Goal: Task Accomplishment & Management: Complete application form

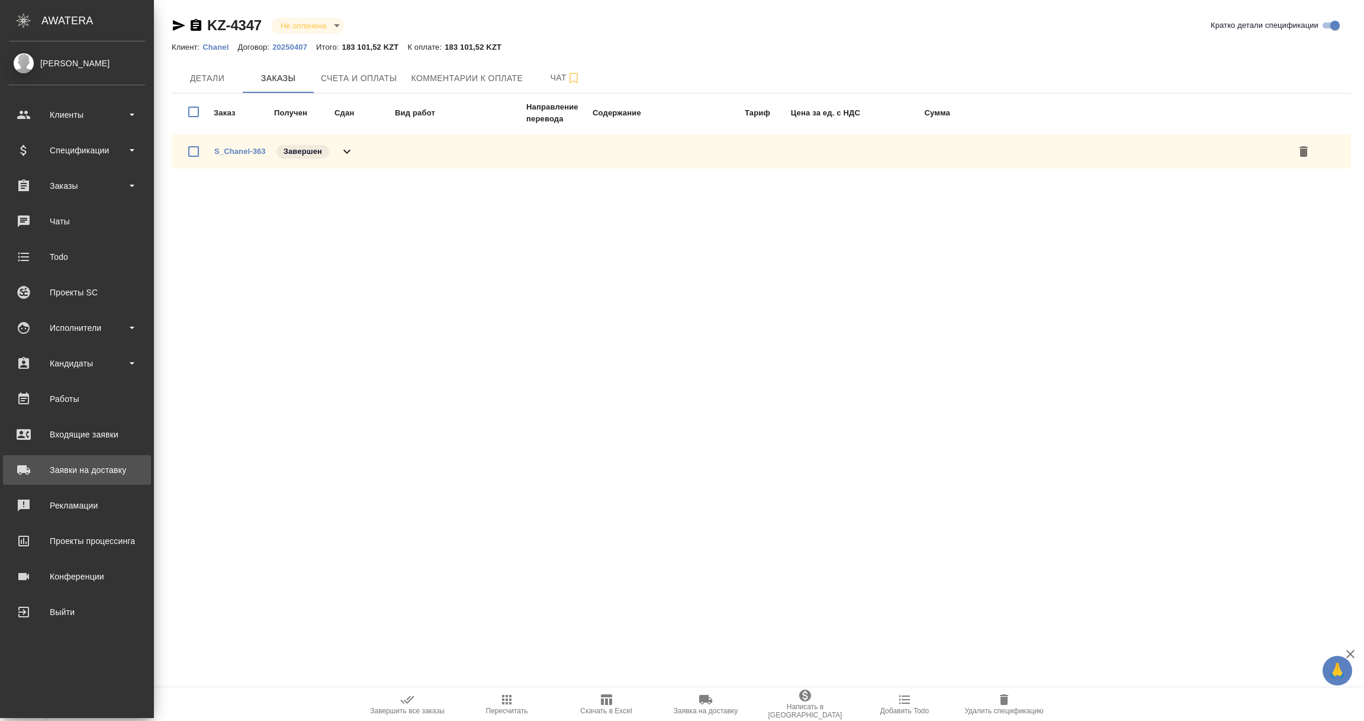
click at [85, 467] on div "Заявки на доставку" at bounding box center [77, 470] width 136 height 18
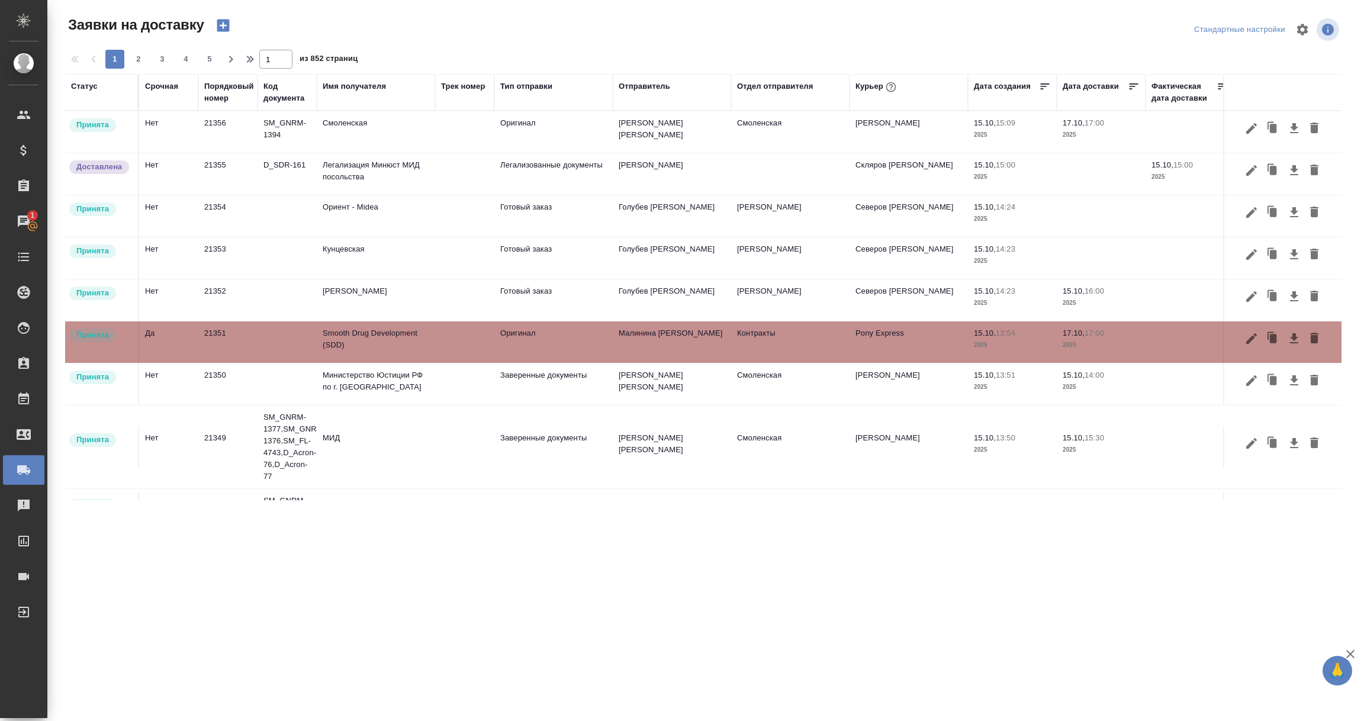
click at [329, 85] on div "Имя получателя" at bounding box center [354, 87] width 63 height 12
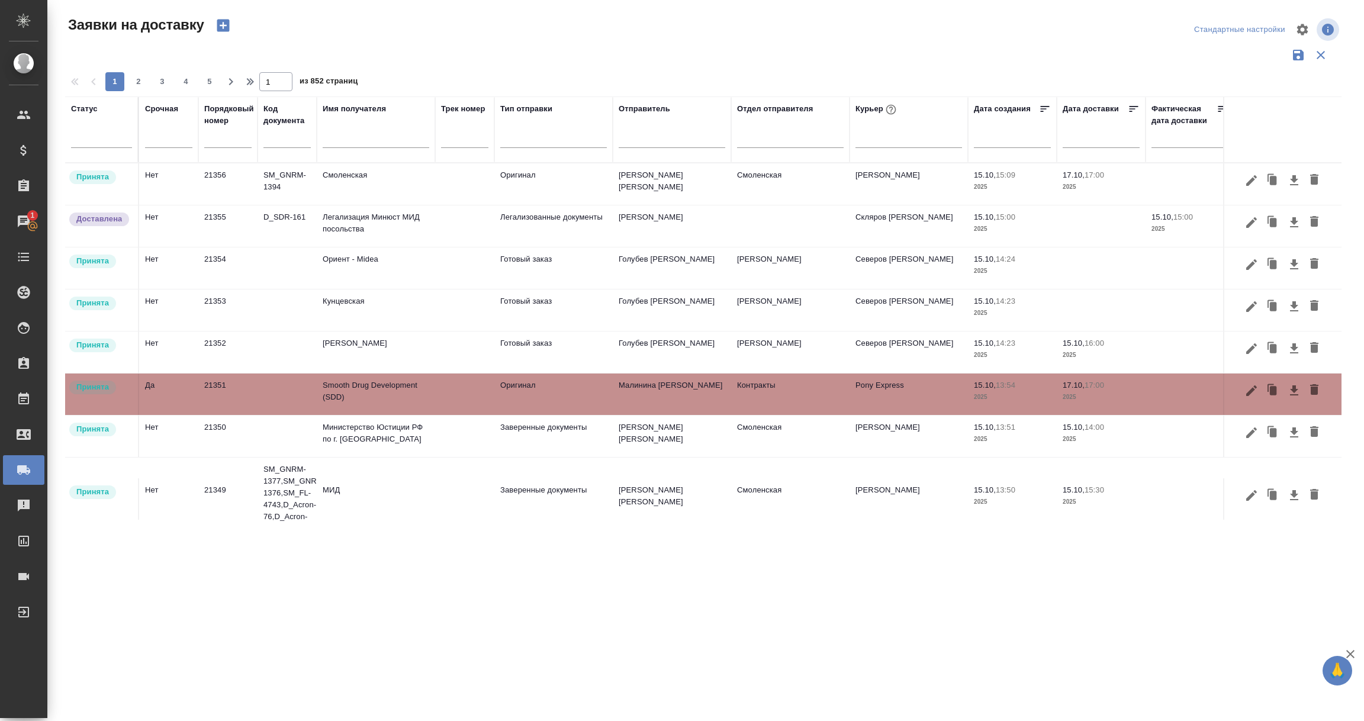
click at [339, 140] on input "text" at bounding box center [376, 140] width 107 height 15
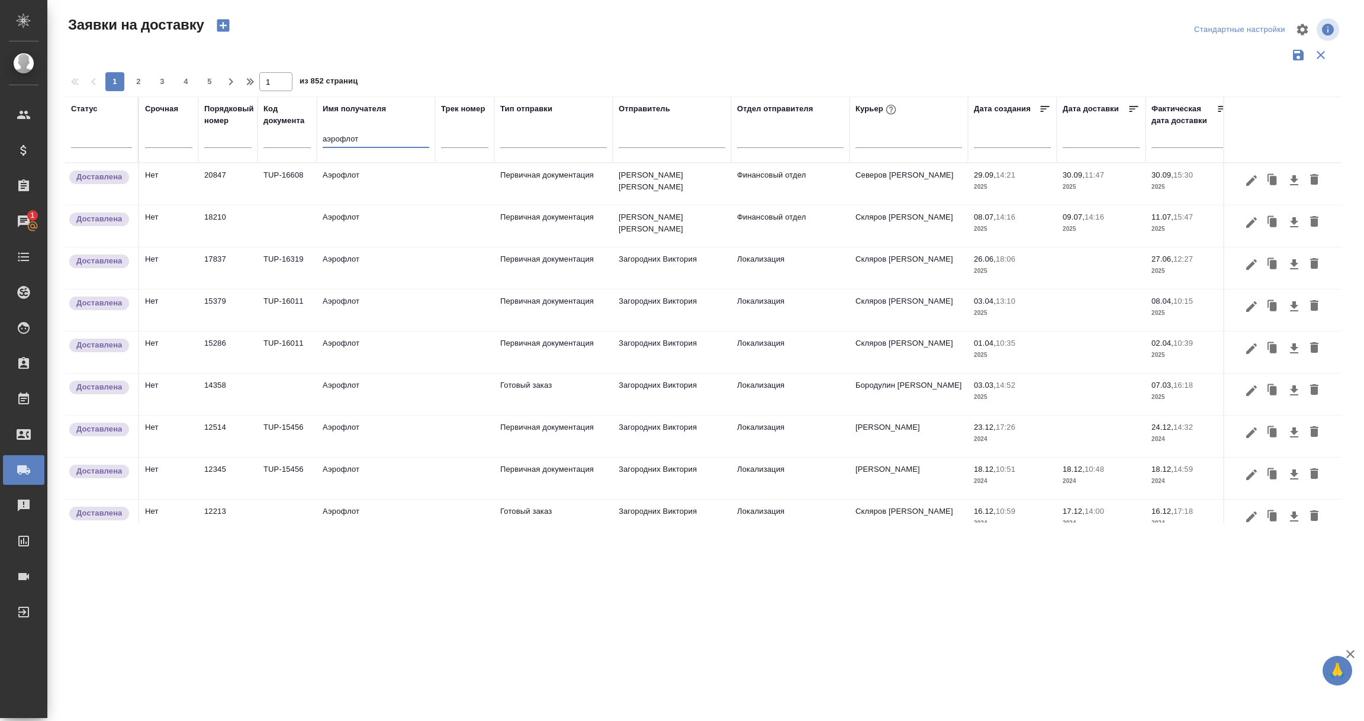
type input "аэрофлот"
click at [363, 181] on td "Аэрофлот" at bounding box center [376, 183] width 118 height 41
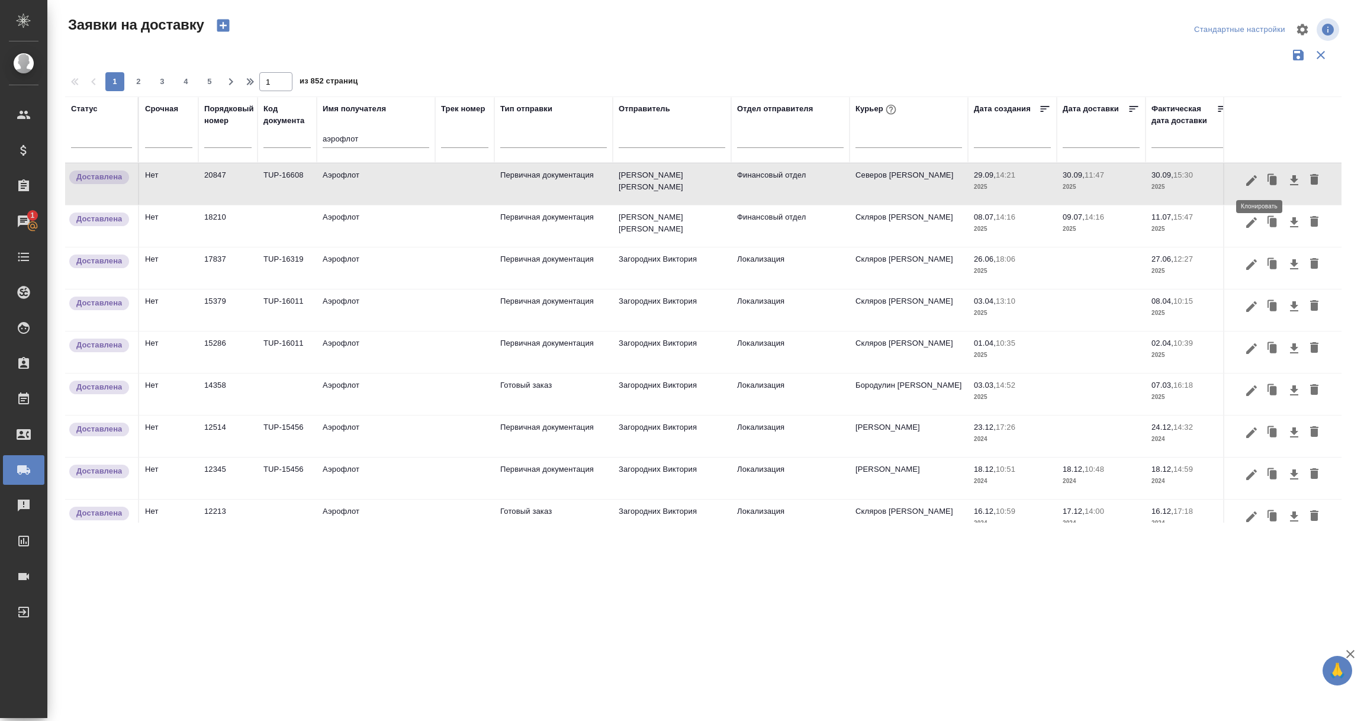
click at [1270, 179] on icon "button" at bounding box center [1273, 180] width 7 height 9
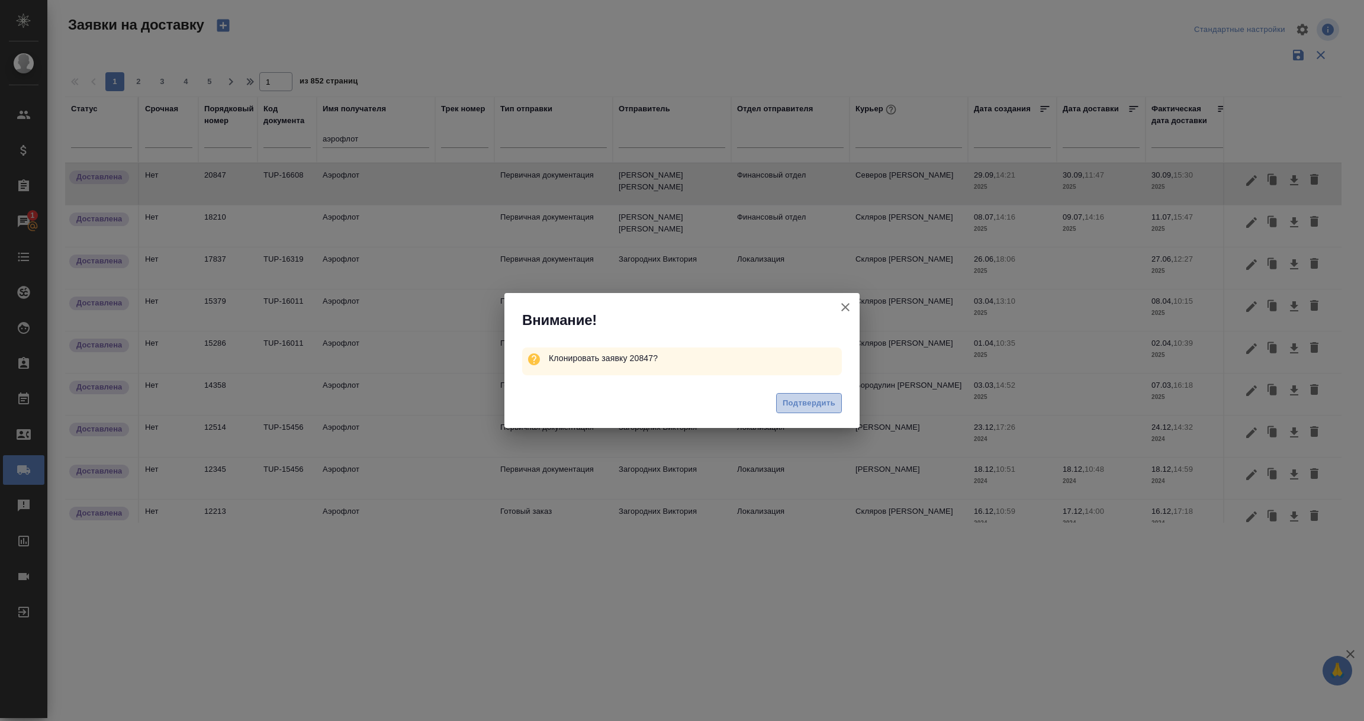
click at [811, 407] on span "Подтвердить" at bounding box center [809, 404] width 53 height 14
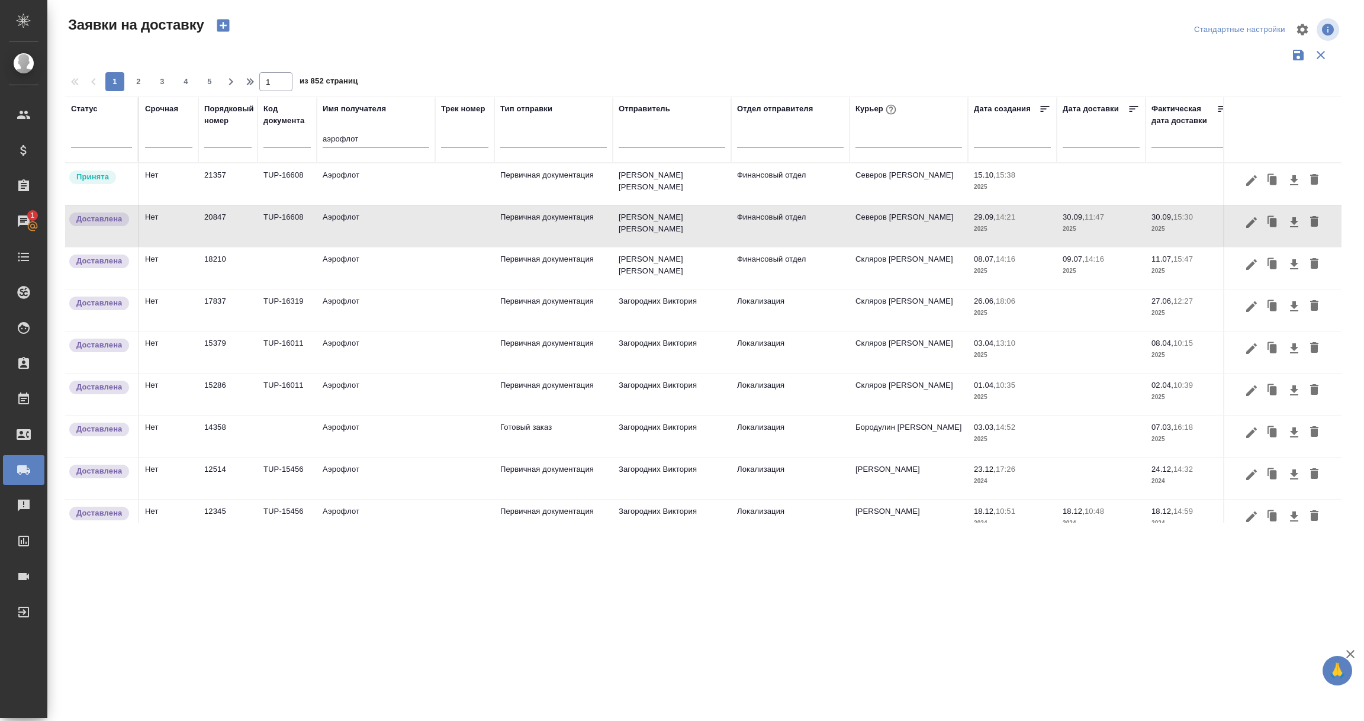
click at [107, 193] on td "Принята" at bounding box center [102, 183] width 74 height 41
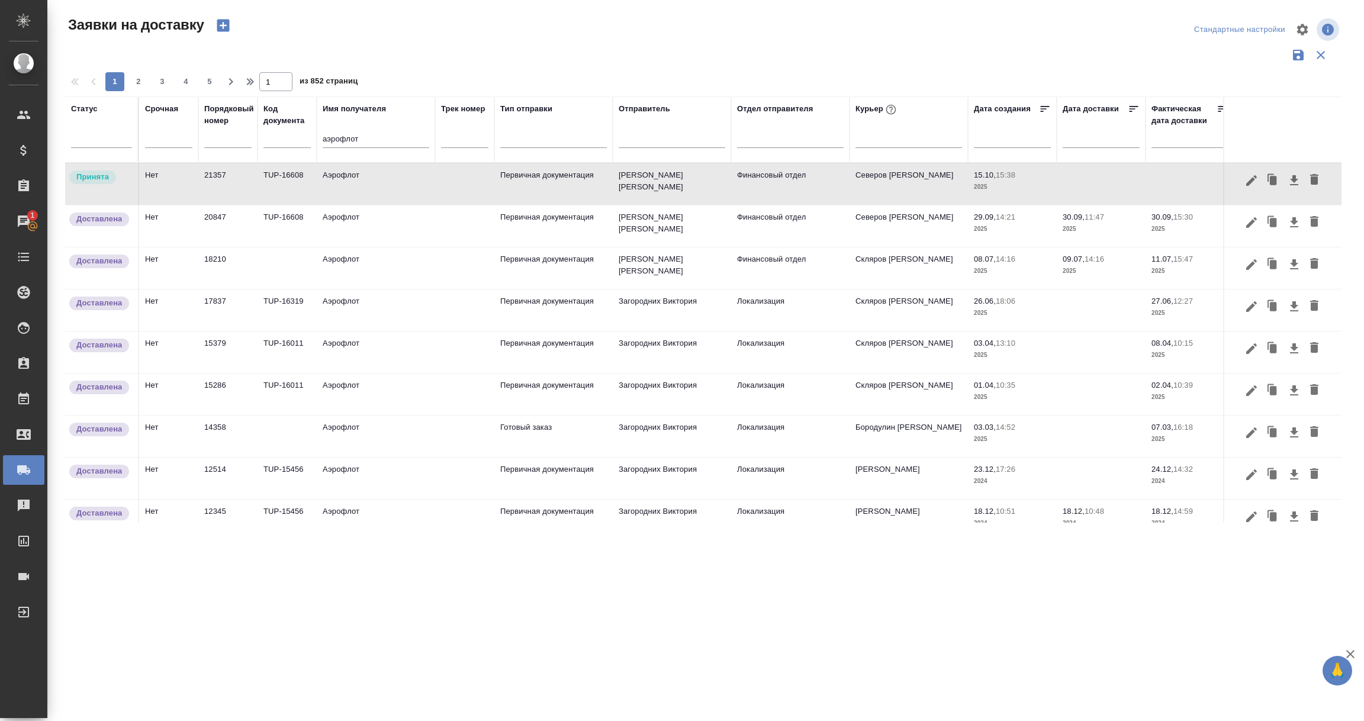
click at [107, 193] on td "Принята" at bounding box center [102, 183] width 74 height 41
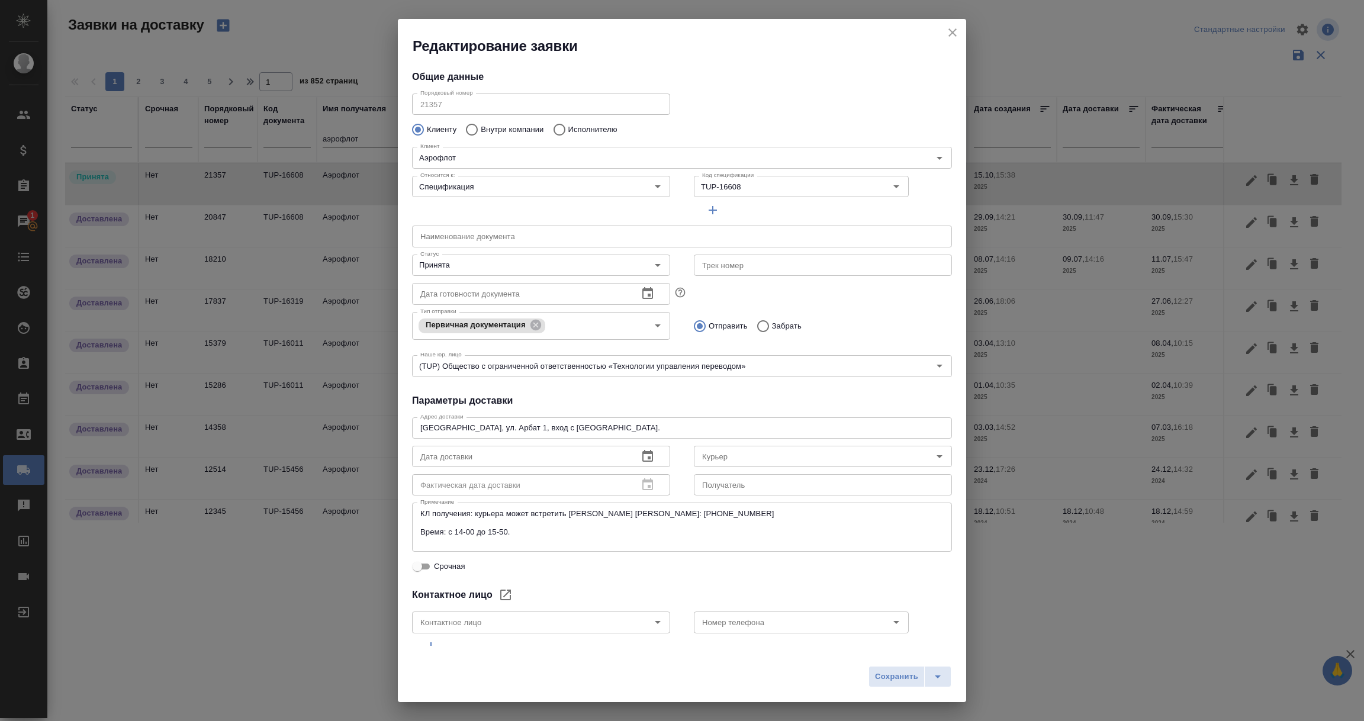
type input "[PERSON_NAME]"
type input "Гаврилова Ксения"
type input "8-909-931-5686"
drag, startPoint x: 738, startPoint y: 189, endPoint x: 657, endPoint y: 195, distance: 81.9
click at [657, 195] on div "Относится к: Спецификация Относится к: Код спецификации TUP-16608 Код специфика…" at bounding box center [682, 195] width 564 height 73
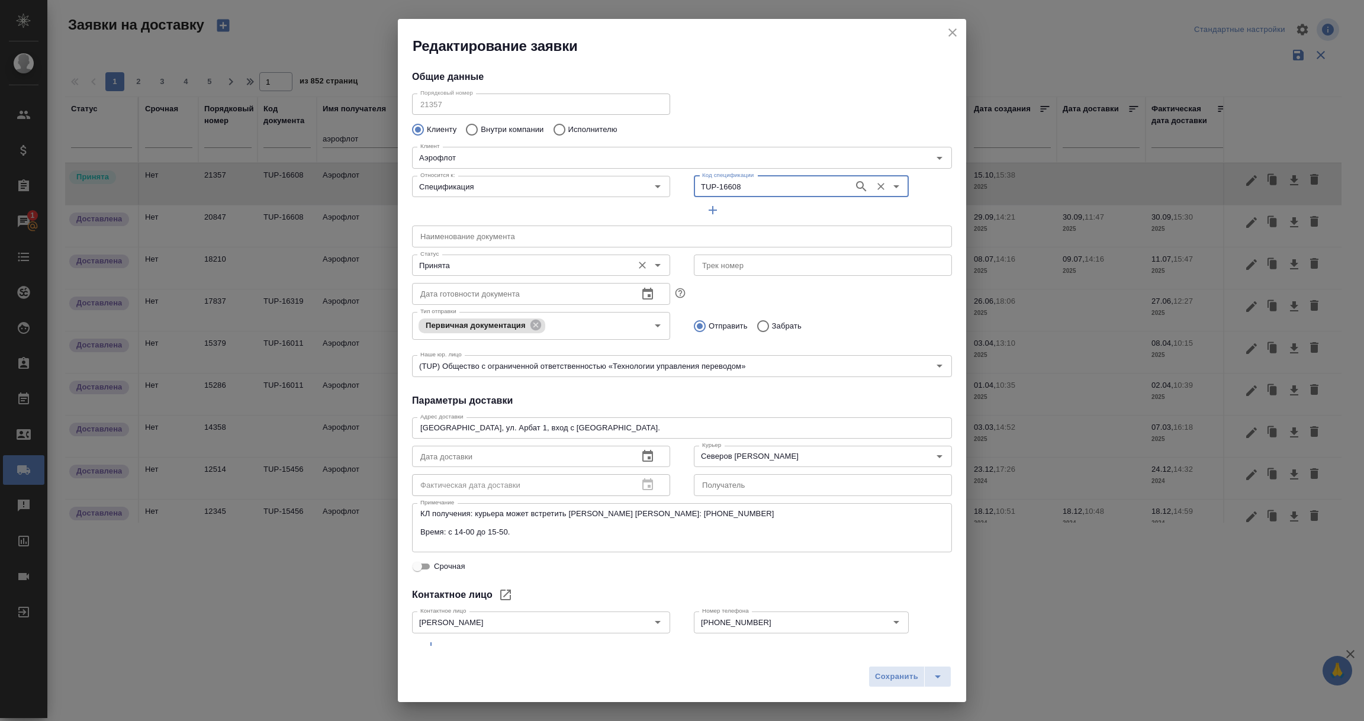
click at [653, 262] on icon "Open" at bounding box center [658, 265] width 14 height 14
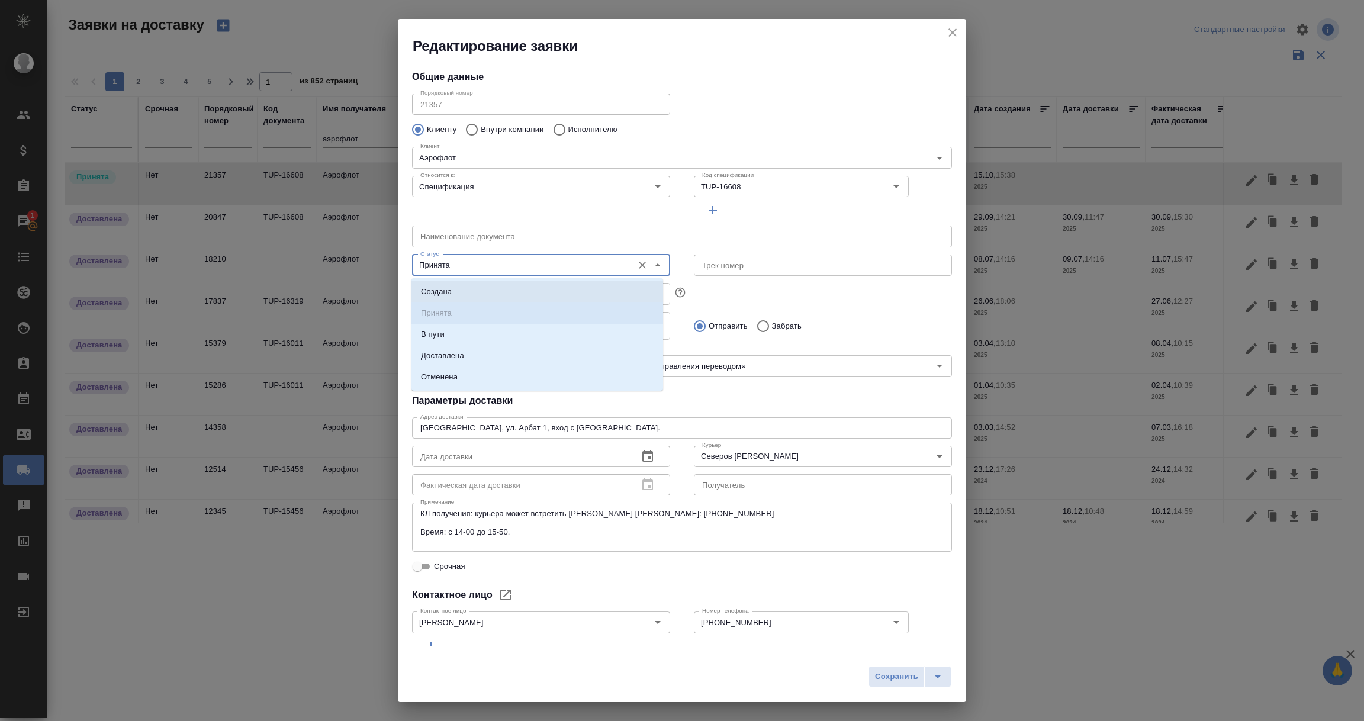
click at [459, 289] on li "Создана" at bounding box center [537, 291] width 252 height 21
type input "Создана"
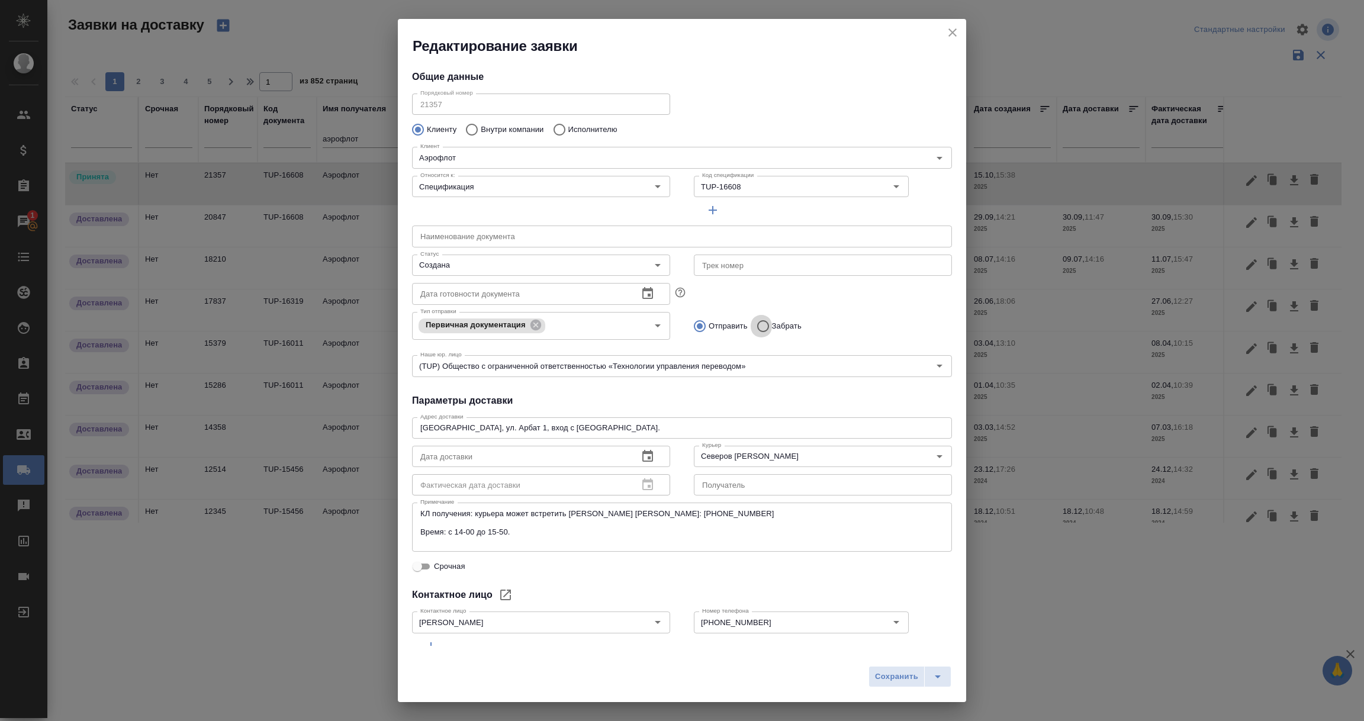
click at [755, 323] on input "Забрать" at bounding box center [761, 326] width 21 height 25
radio input "true"
drag, startPoint x: 515, startPoint y: 532, endPoint x: 449, endPoint y: 533, distance: 65.2
click at [449, 533] on textarea "КЛ получения: курьера может встретить Гаврилова Ксения тел.: +7 909 931-56-86 В…" at bounding box center [681, 527] width 523 height 37
paste textarea "до 13-00"
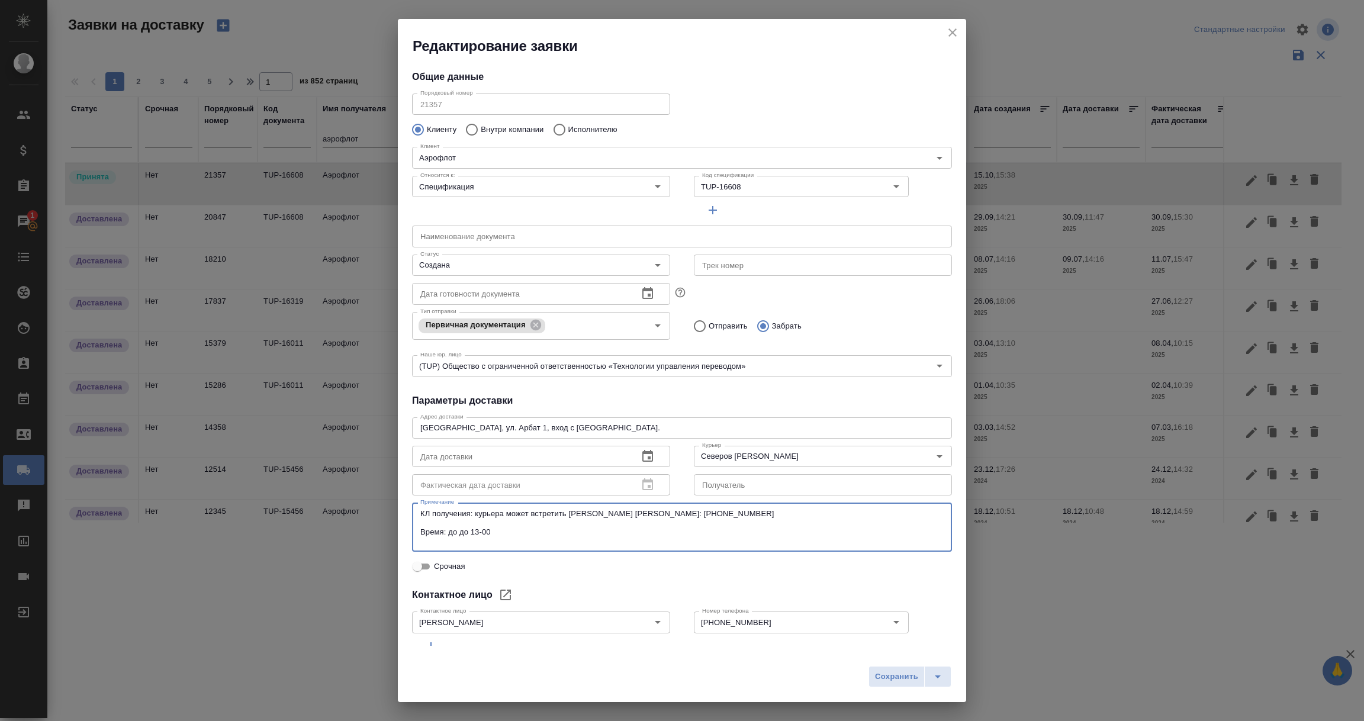
click at [470, 532] on textarea "КЛ получения: курьера может встретить Гаврилова Ксения тел.: +7 909 931-56-86 В…" at bounding box center [681, 527] width 523 height 37
click at [498, 528] on textarea "КЛ получения: курьера может встретить Гаврилова Ксения тел.: +7 909 931-56-86 В…" at bounding box center [681, 527] width 523 height 37
drag, startPoint x: 568, startPoint y: 513, endPoint x: 728, endPoint y: 510, distance: 159.9
click at [728, 510] on textarea "КЛ получения: курьера может встретить Гаврилова Ксения тел.: +7 909 931-56-86 В…" at bounding box center [681, 527] width 523 height 37
paste textarea "онтактный телефон +7 916 514 85 95 Татьяна."
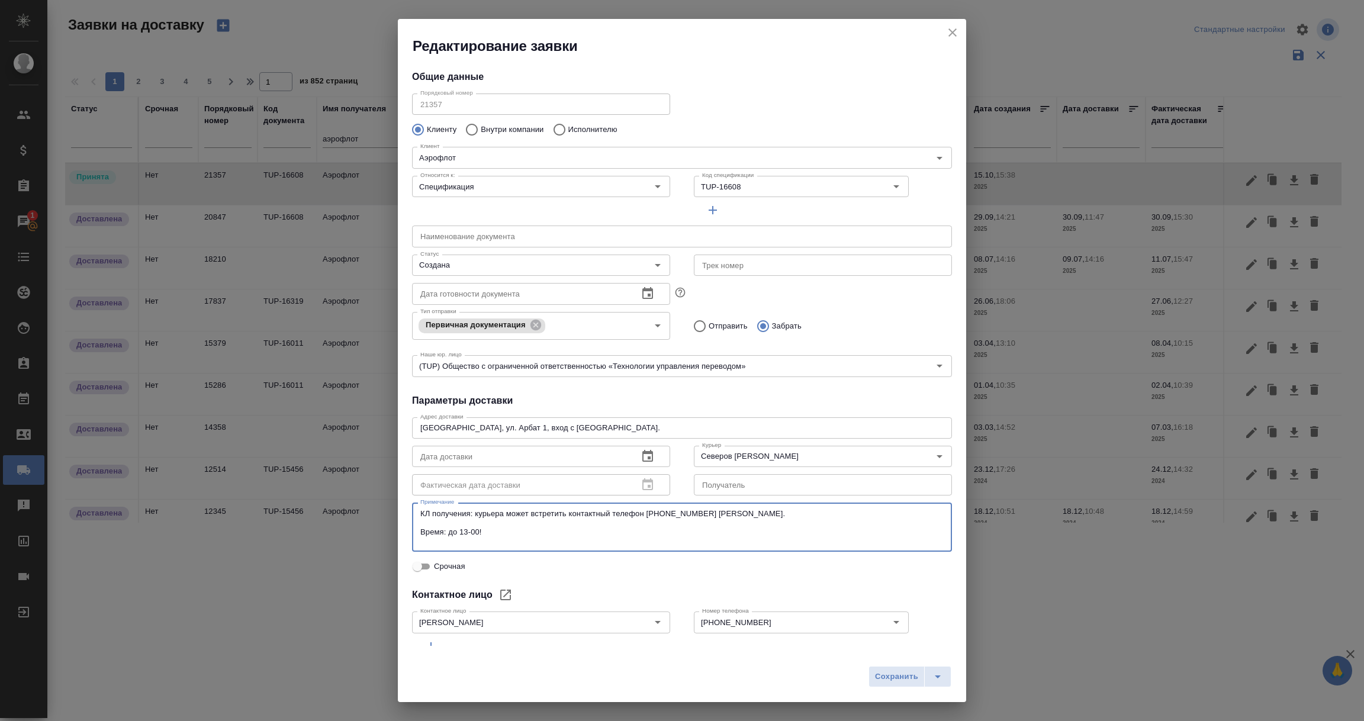
scroll to position [51, 0]
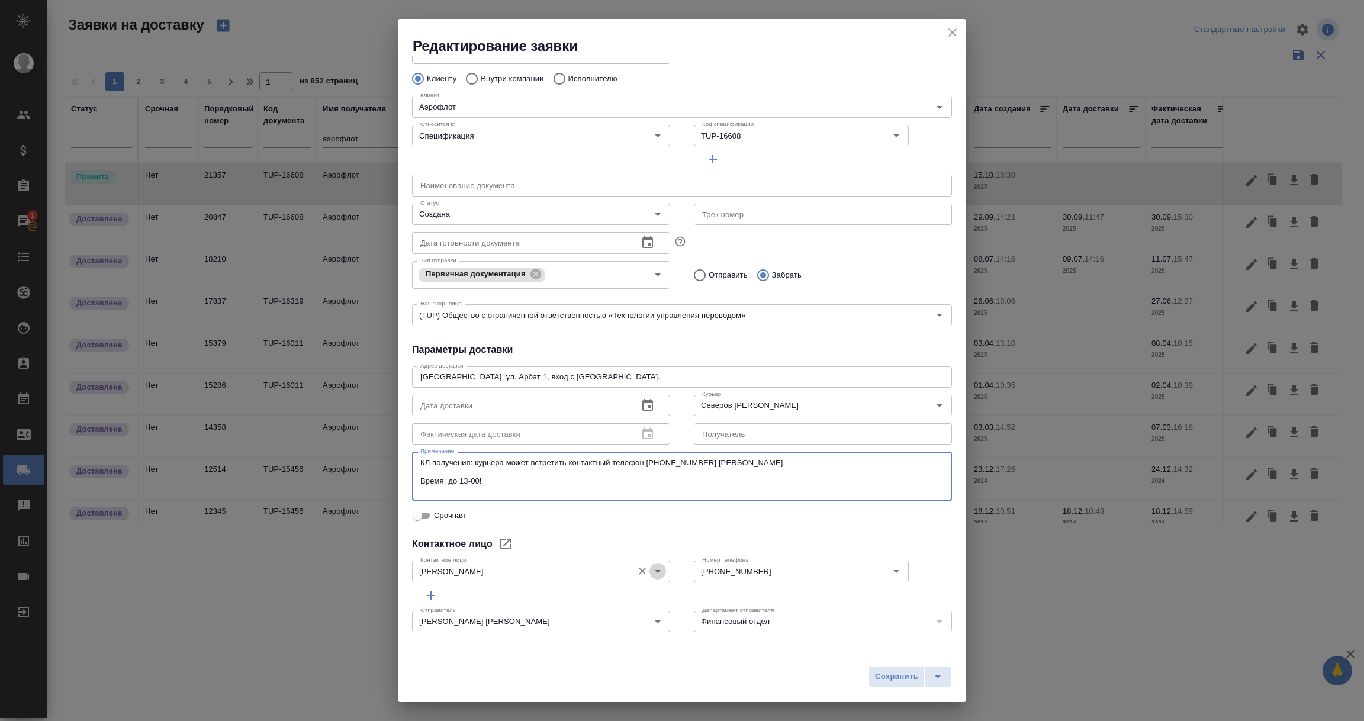
click at [655, 570] on icon "Open" at bounding box center [658, 571] width 6 height 3
type textarea "КЛ получения: курьера может встретить контактный телефон +7 916 514 85 95 Татья…"
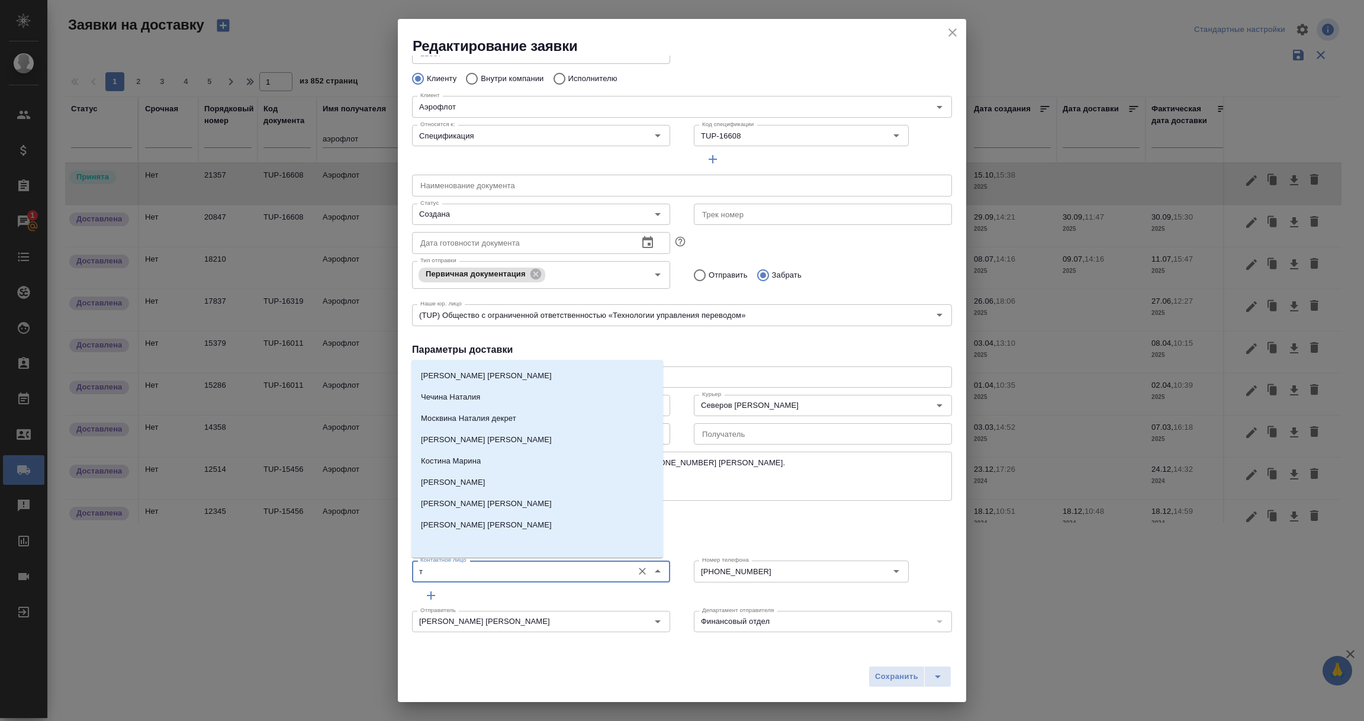
scroll to position [0, 0]
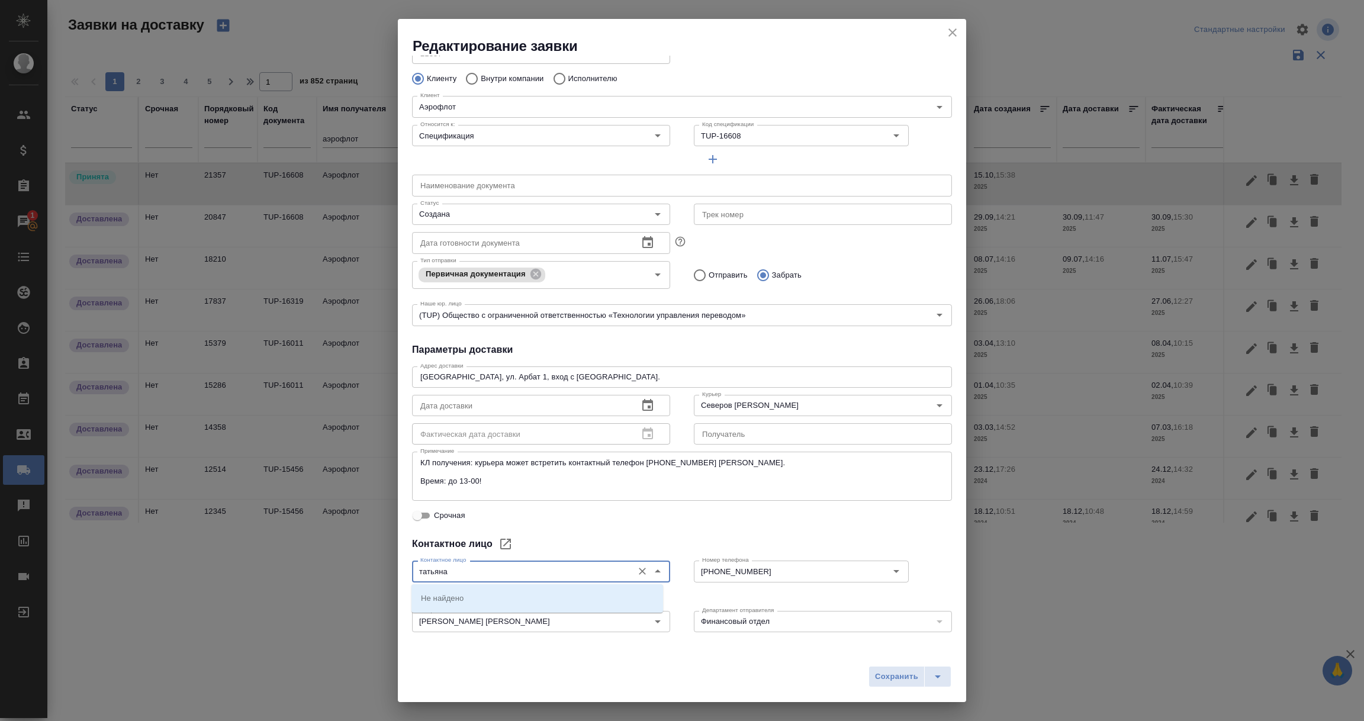
type input "татьяна"
click at [627, 541] on div "Контактное лицо" at bounding box center [682, 544] width 540 height 14
click at [896, 679] on span "Сохранить" at bounding box center [896, 677] width 43 height 14
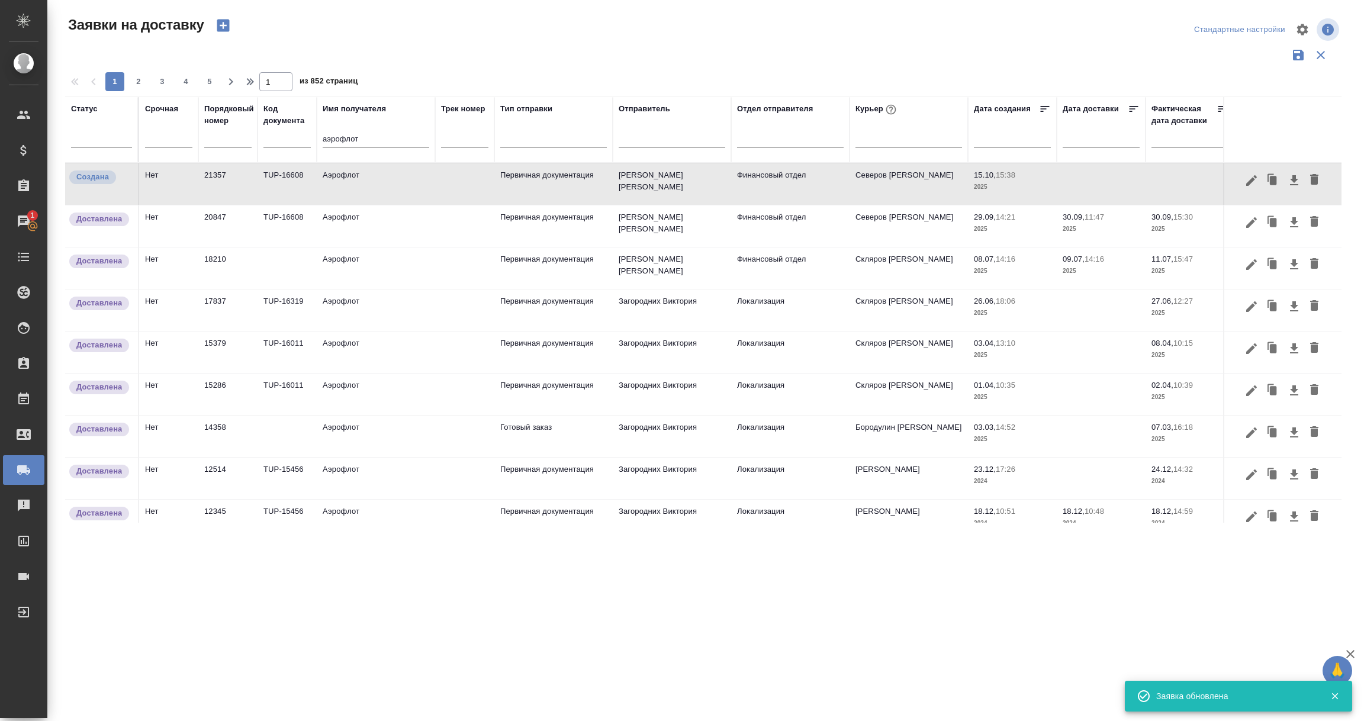
click at [372, 194] on td "Аэрофлот" at bounding box center [376, 183] width 118 height 41
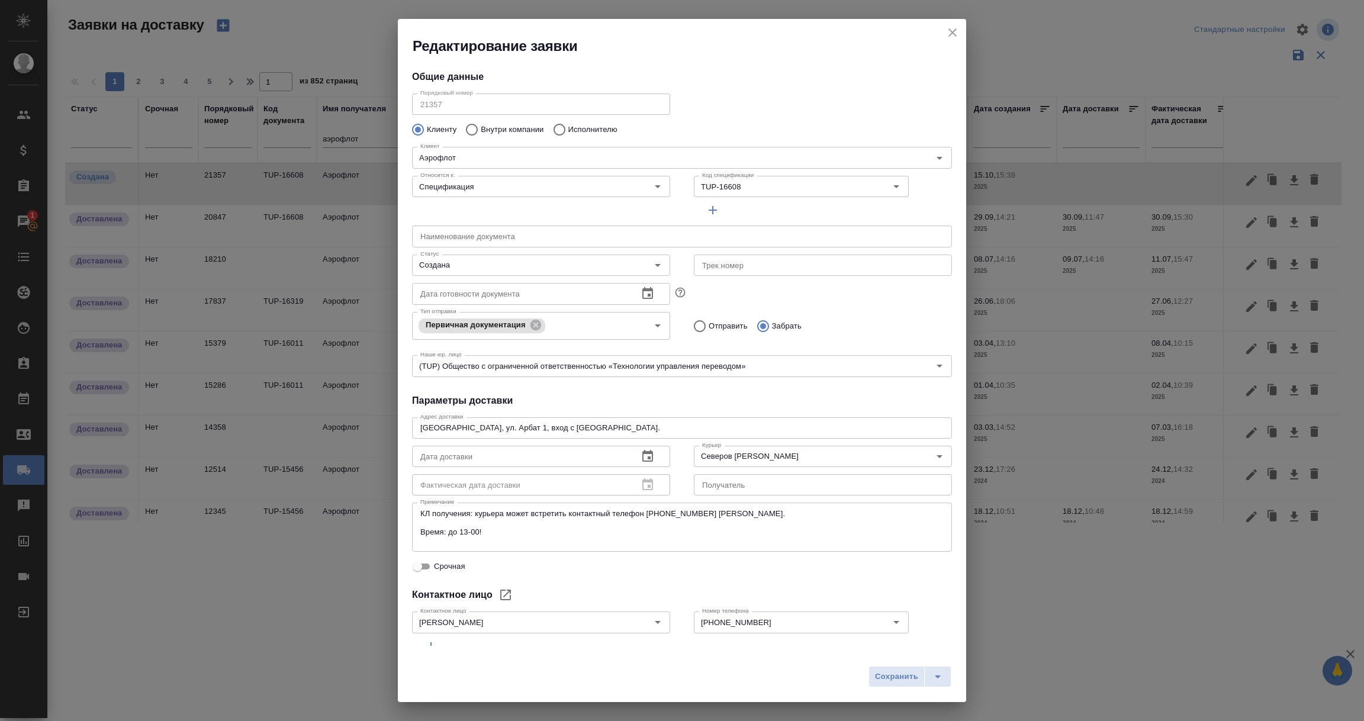
click at [422, 567] on input "Срочная" at bounding box center [417, 567] width 43 height 14
checkbox input "true"
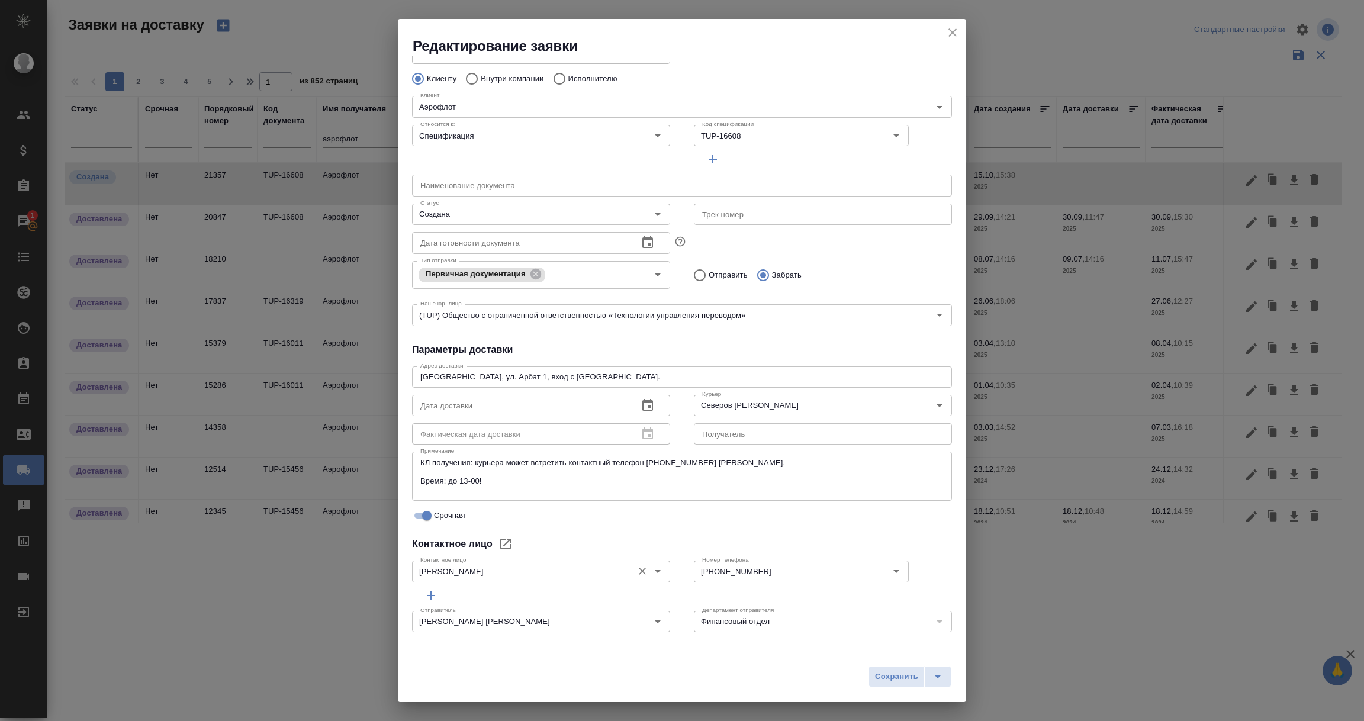
click at [655, 573] on icon "Open" at bounding box center [658, 571] width 14 height 14
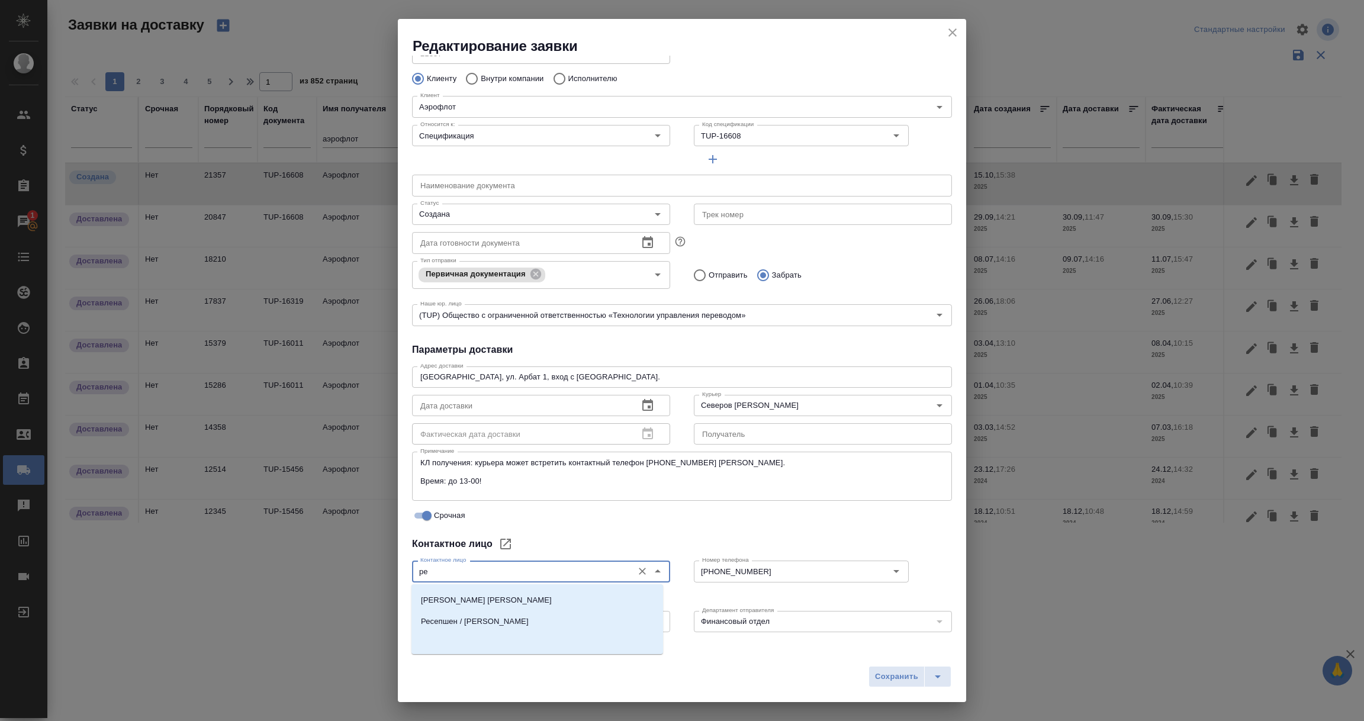
scroll to position [0, 0]
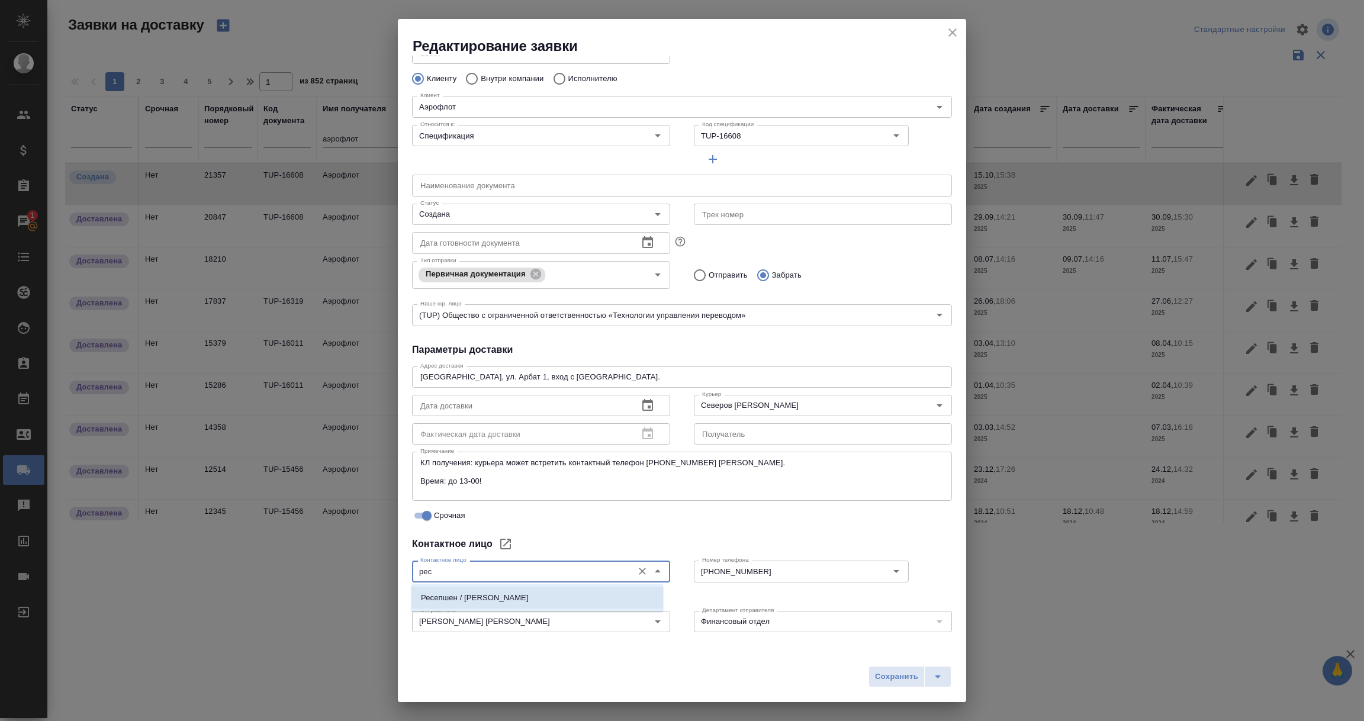
click at [472, 606] on li "Ресепшен / Татьяна" at bounding box center [537, 597] width 252 height 21
type input "Ресепшен / Татьяна"
click at [889, 570] on icon "Open" at bounding box center [896, 571] width 14 height 14
type input "Ресепшен / Татьяна"
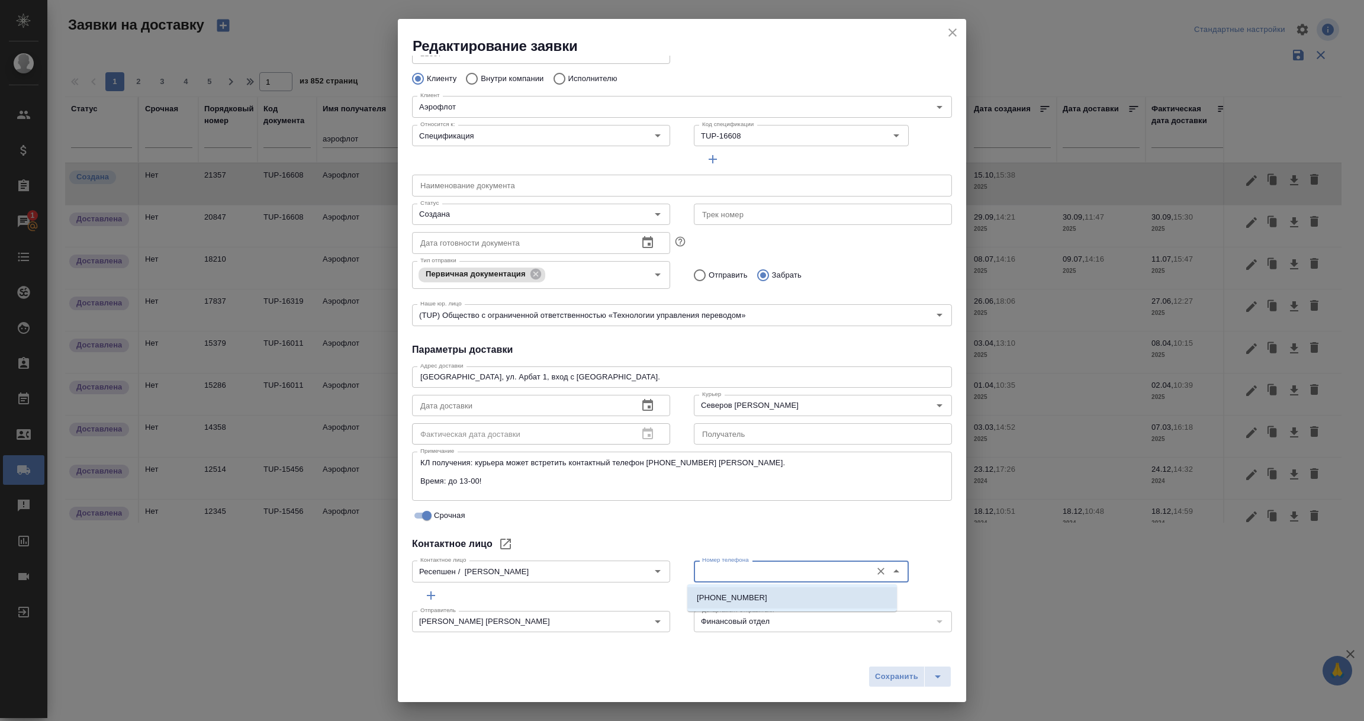
click at [748, 596] on p "+7 916 514 85 95" at bounding box center [732, 598] width 70 height 12
type input "+7 916 514 85 95"
click at [692, 652] on div "Редактирование заявки Общие данные Порядковый номер 21357 Порядковый номер Клие…" at bounding box center [682, 360] width 568 height 683
click at [719, 462] on textarea "КЛ получения: курьера может встретить контактный телефон +7 916 514 85 95 Татья…" at bounding box center [681, 476] width 523 height 37
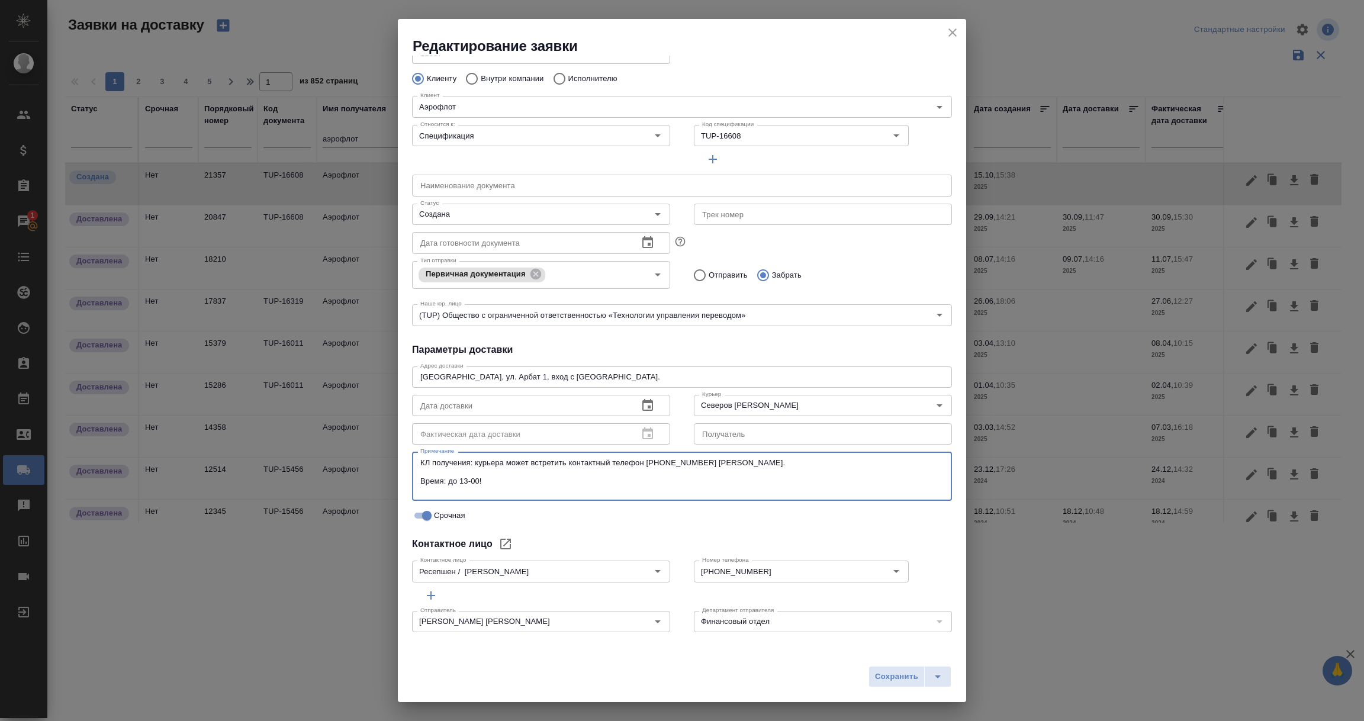
click at [570, 463] on textarea "КЛ получения: курьера может встретить контактный телефон +7 916 514 85 95 Татья…" at bounding box center [681, 476] width 523 height 37
click at [567, 460] on textarea "КЛ получения: курьера может встретить контактный телефон +7 916 514 85 95 Татья…" at bounding box center [681, 476] width 523 height 37
paste textarea "Татьяна"
click at [636, 509] on div "Срочная" at bounding box center [684, 515] width 535 height 15
click at [567, 464] on textarea "КЛ получения: курьера может встретитьТатьяна контактный телефон +7 916 514 85 9…" at bounding box center [681, 476] width 523 height 37
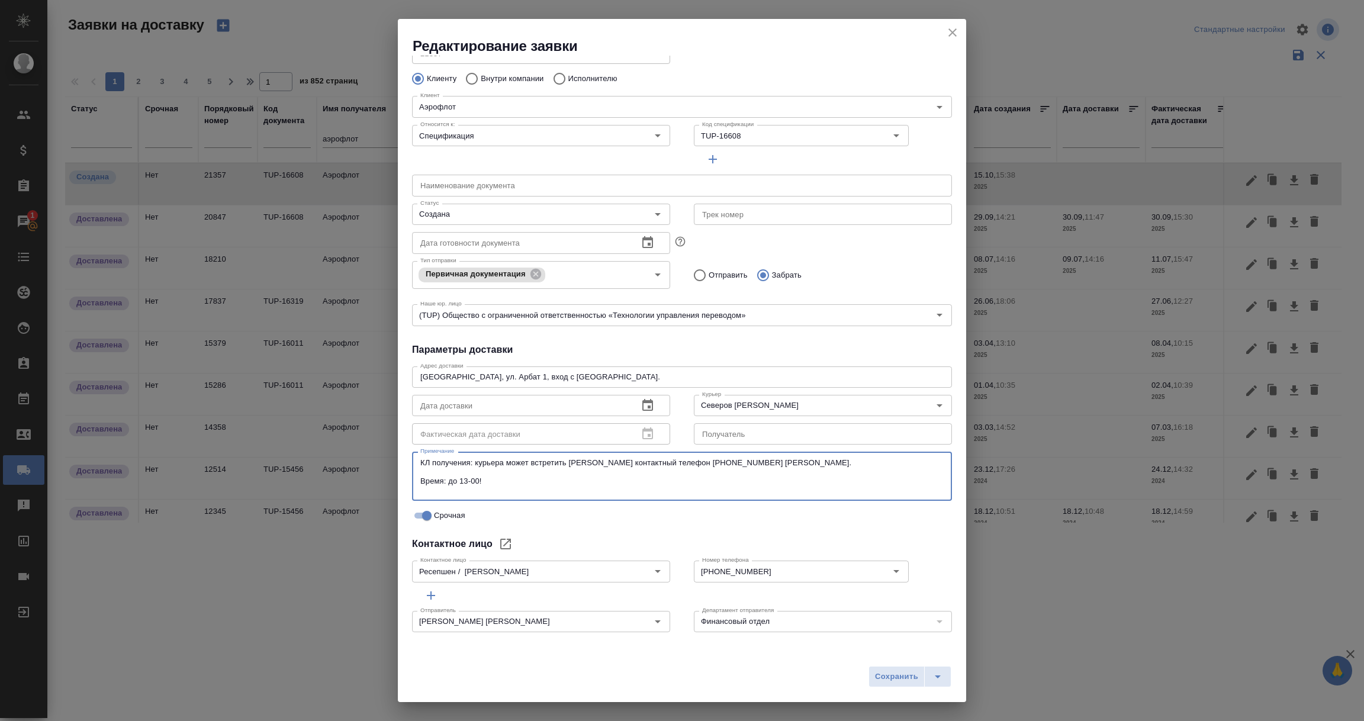
click at [599, 459] on textarea "КЛ получения: курьера может встретить Татьяна контактный телефон +7 916 514 85 …" at bounding box center [681, 476] width 523 height 37
click at [809, 467] on textarea "КЛ получения: курьера может встретить Татьяна - контактный телефон +7 916 514 8…" at bounding box center [681, 476] width 523 height 37
click at [513, 464] on textarea "КЛ получения: курьера может встретить Татьяна - контактный телефон +7 916 514 8…" at bounding box center [681, 476] width 523 height 37
click at [764, 477] on textarea "КЛ получения: курьера может встретить Татьяна - контактный телефон +7 916 514 8…" at bounding box center [681, 476] width 523 height 37
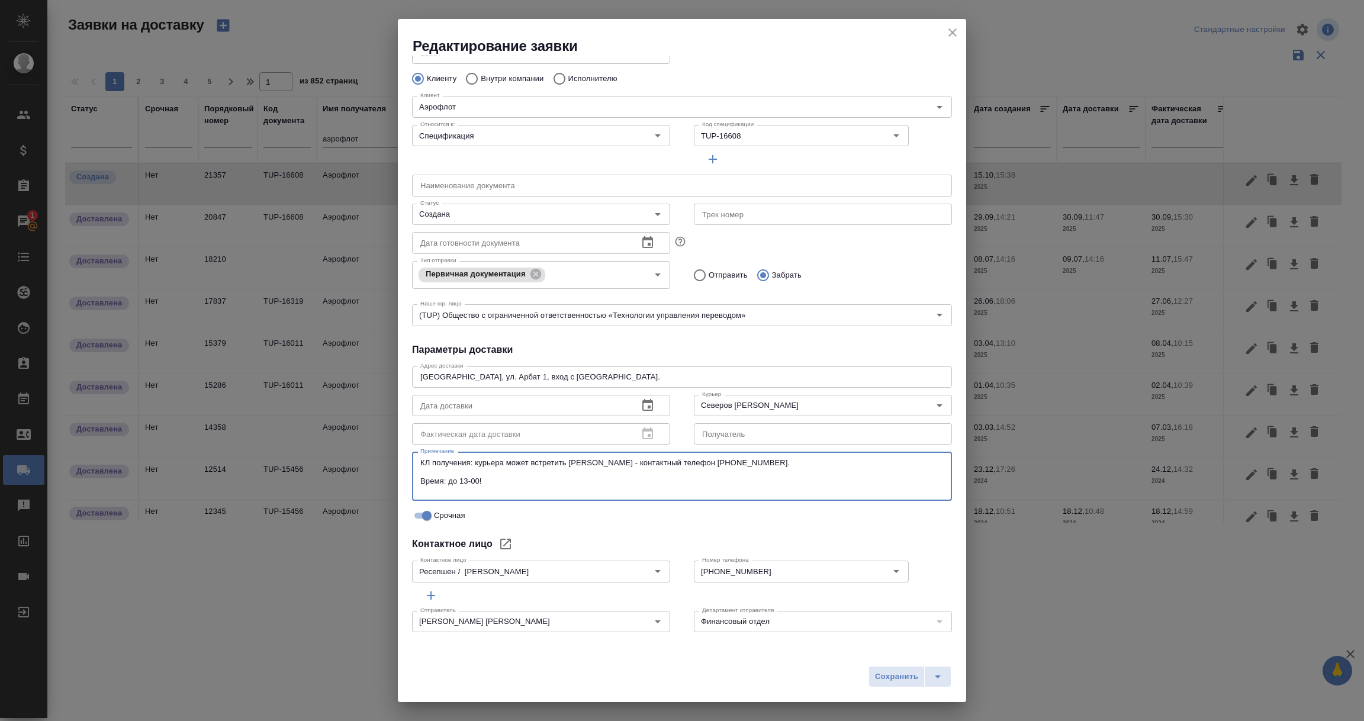
type textarea "КЛ получения: курьера может встретить Татьяна - контактный телефон +7 916 514 8…"
click at [885, 677] on span "Сохранить" at bounding box center [896, 677] width 43 height 14
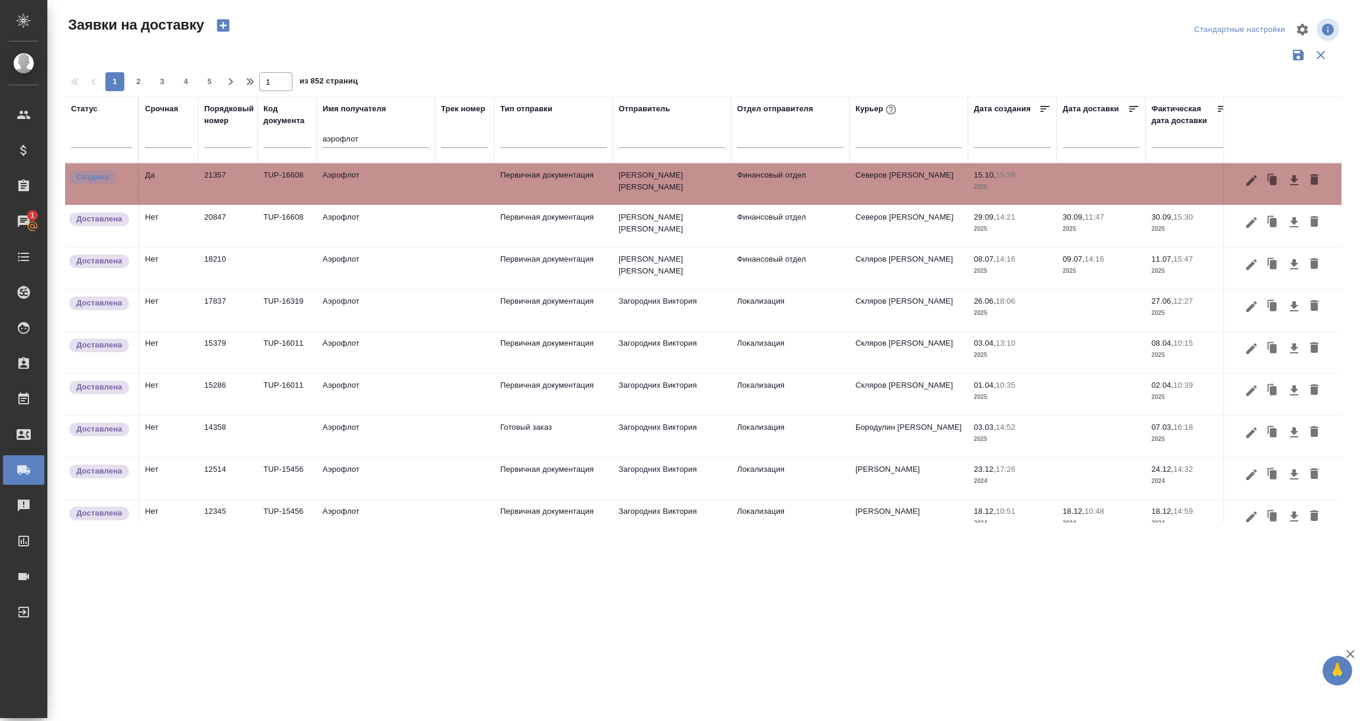
click at [236, 183] on td "21357" at bounding box center [227, 183] width 59 height 41
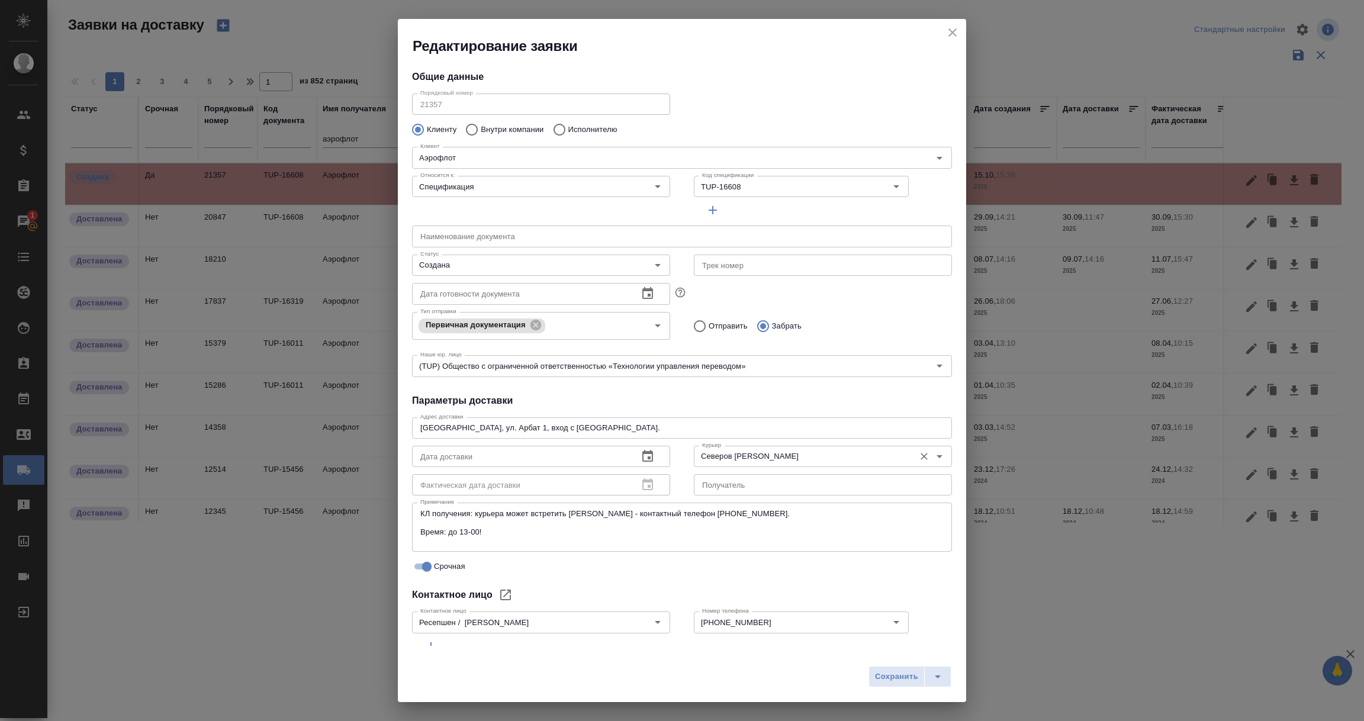
click at [918, 458] on icon "Очистить" at bounding box center [924, 457] width 12 height 12
click at [886, 677] on span "Сохранить" at bounding box center [896, 677] width 43 height 14
type input "[PERSON_NAME]"
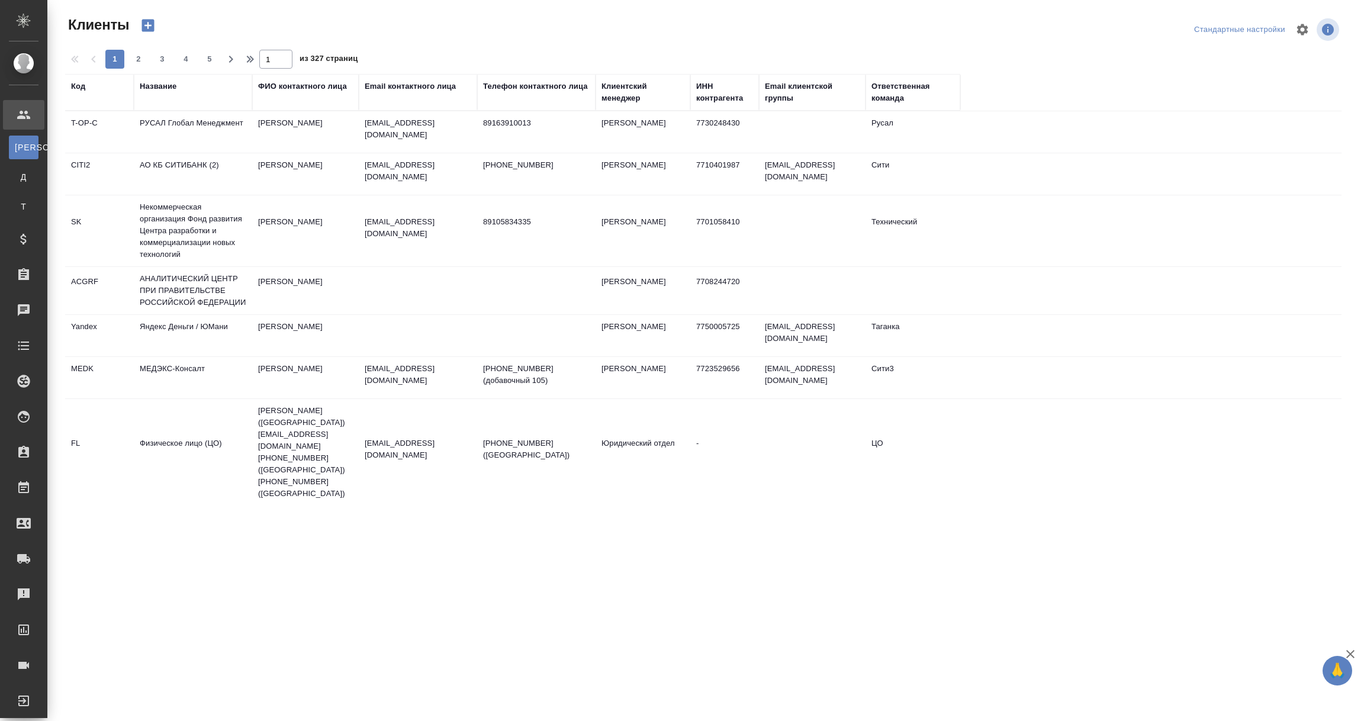
select select "RU"
click at [173, 86] on div "Название" at bounding box center [158, 87] width 37 height 12
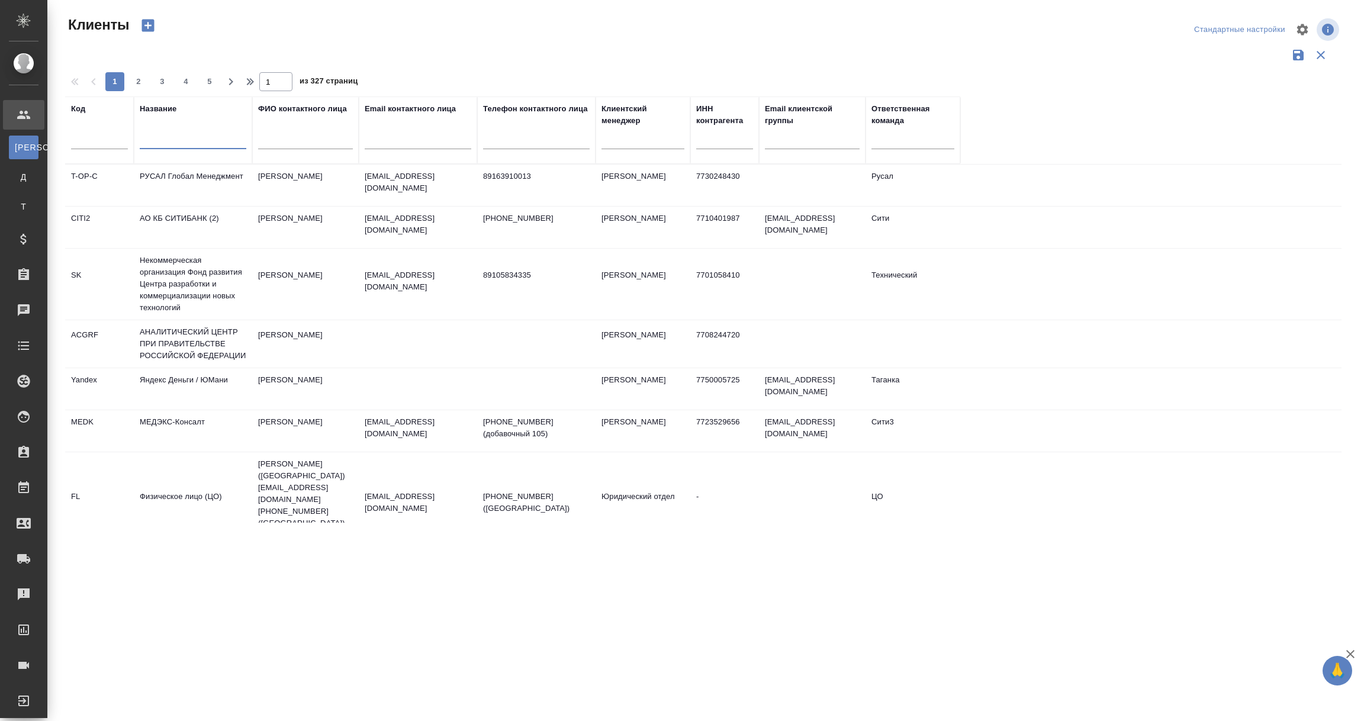
click at [162, 146] on input "text" at bounding box center [193, 141] width 107 height 15
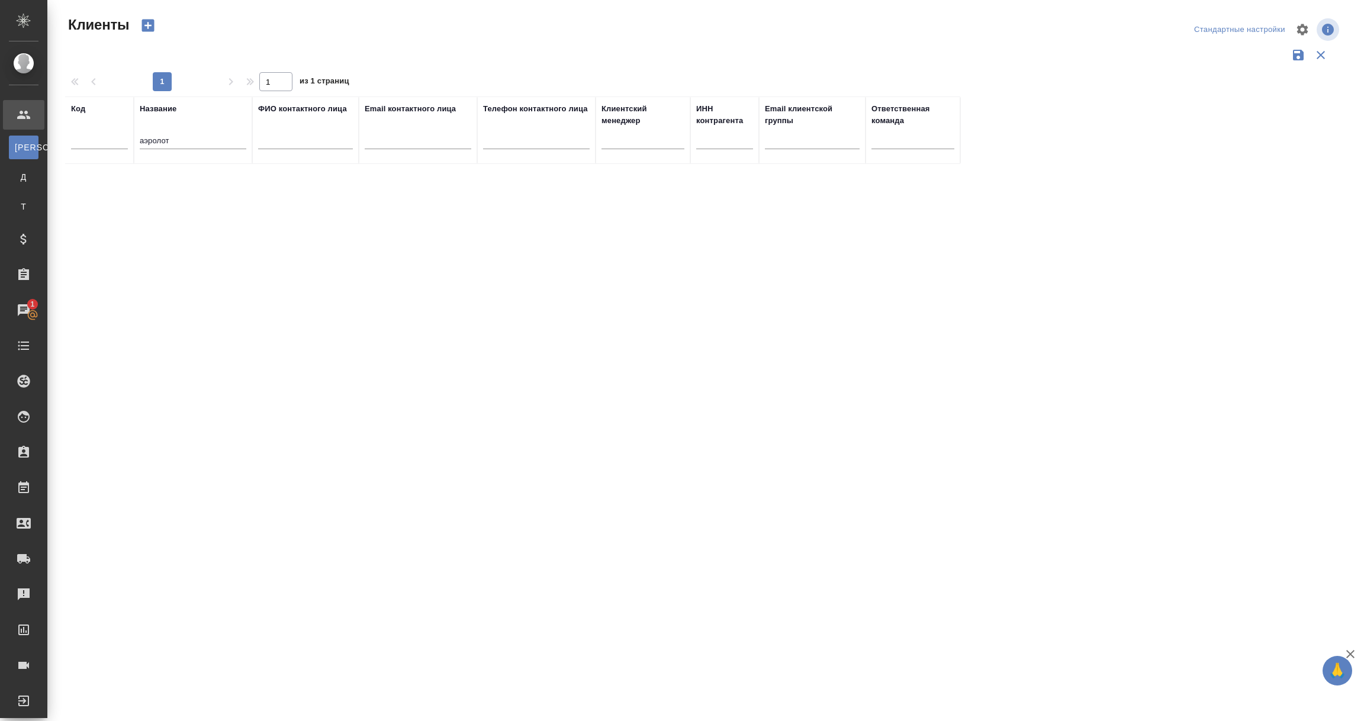
click at [164, 176] on div "Код Название аэролот ФИО контактного лица Email контактного лица Телефон контак…" at bounding box center [703, 310] width 1277 height 426
click at [157, 141] on input "аэролот" at bounding box center [193, 141] width 107 height 15
type input "аэрофлот"
click at [179, 184] on td "Аэрофлот" at bounding box center [193, 185] width 118 height 41
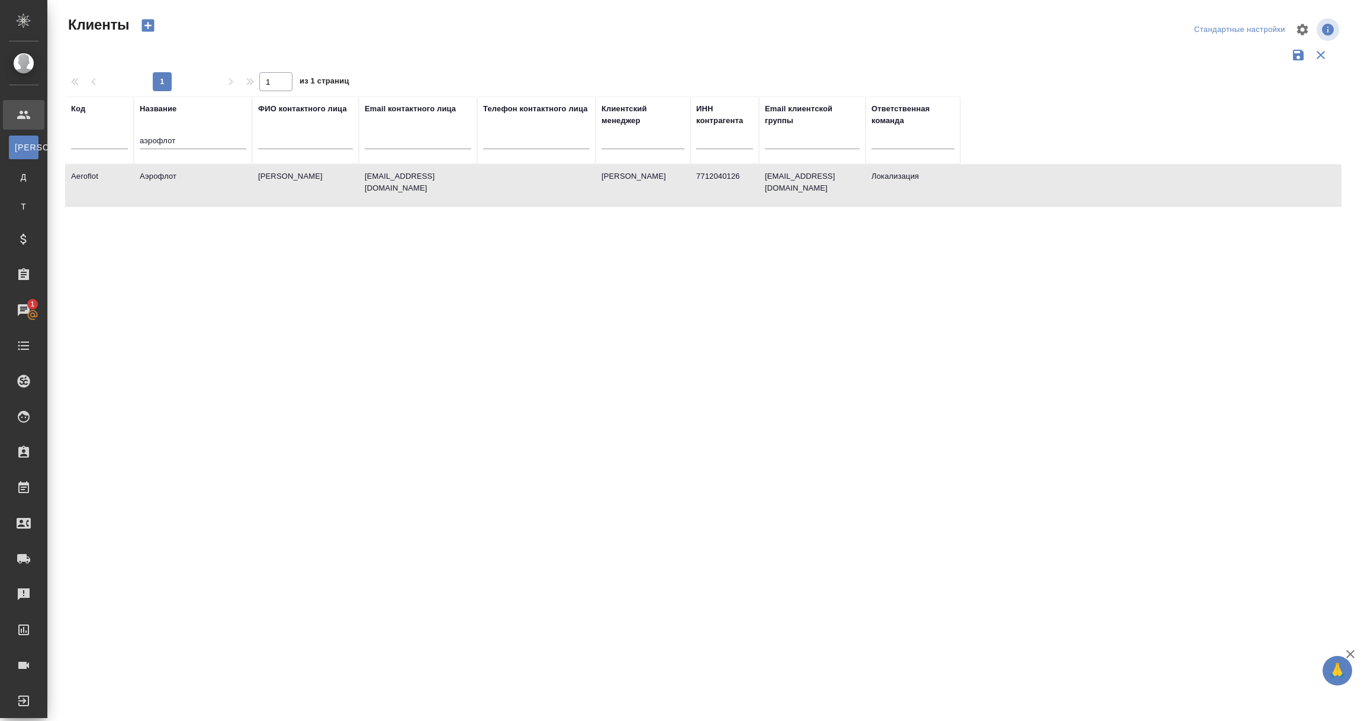
click at [179, 184] on td "Аэрофлот" at bounding box center [193, 185] width 118 height 41
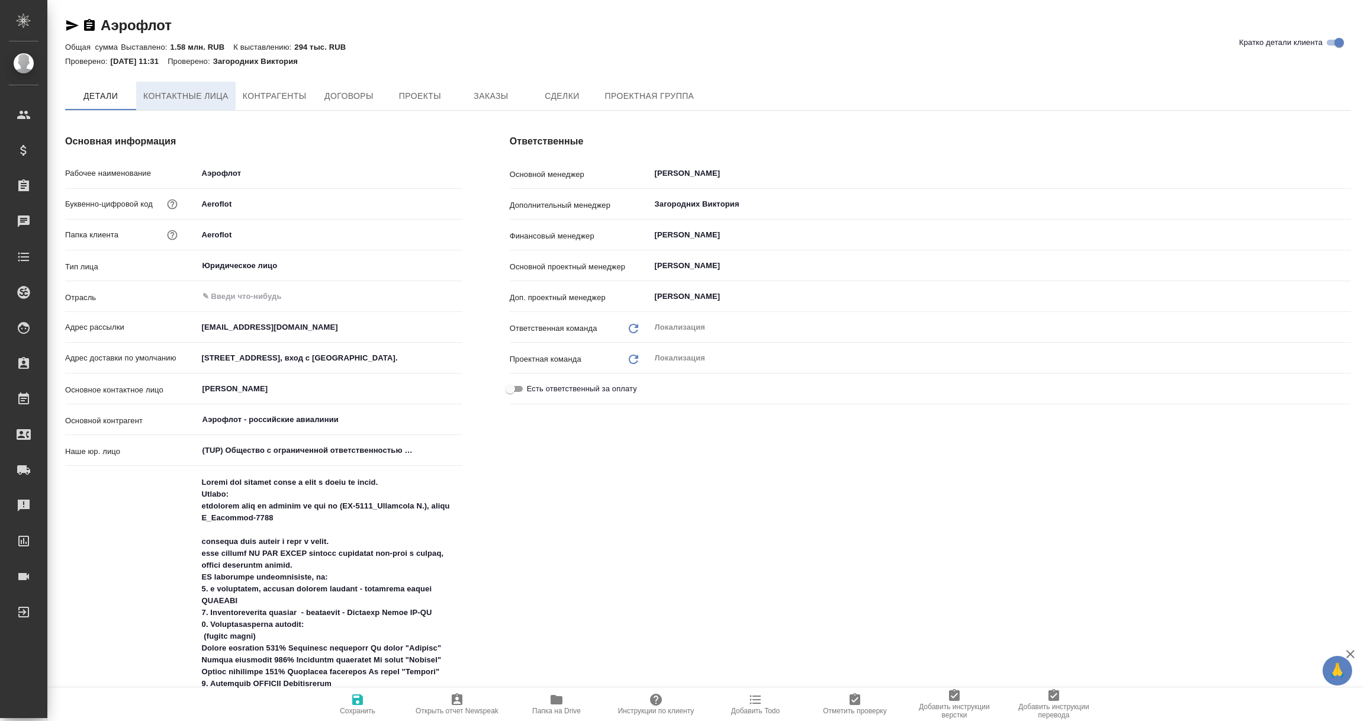
type textarea "x"
click at [176, 87] on button "Контактные лица" at bounding box center [185, 96] width 99 height 28
type textarea "x"
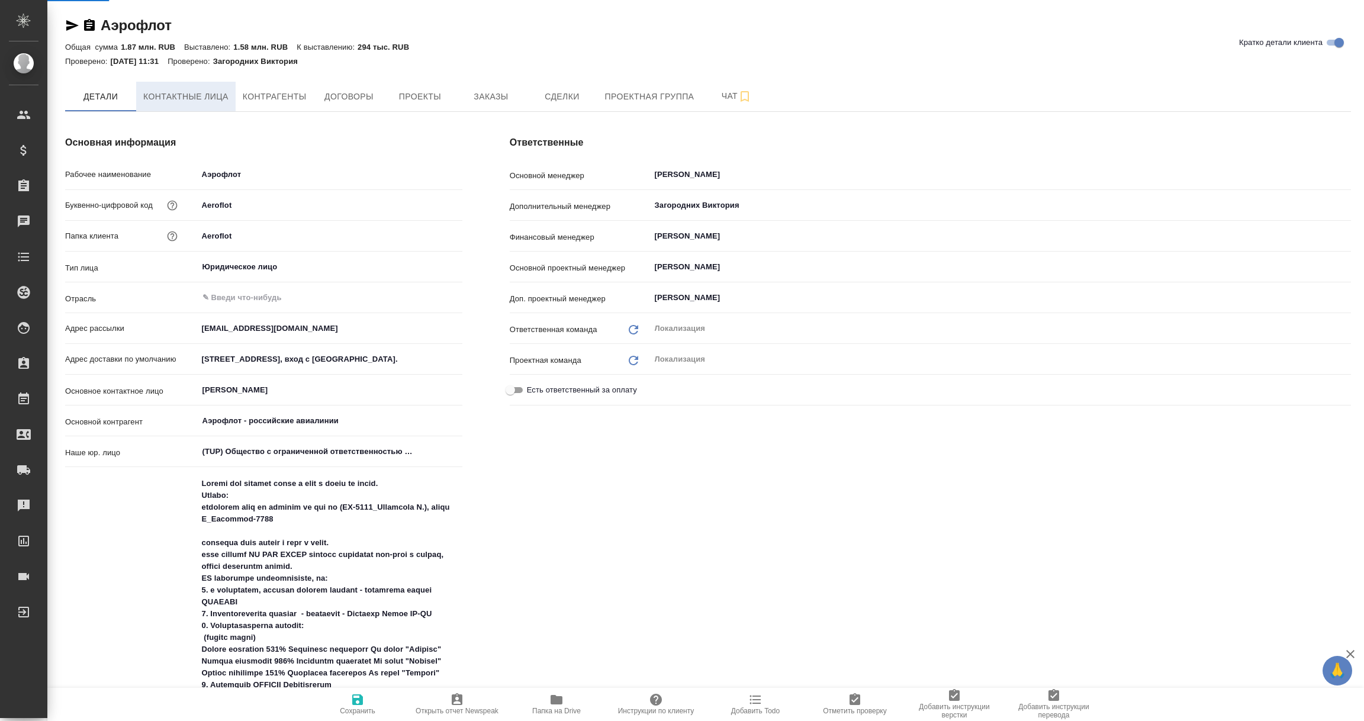
select select "RU"
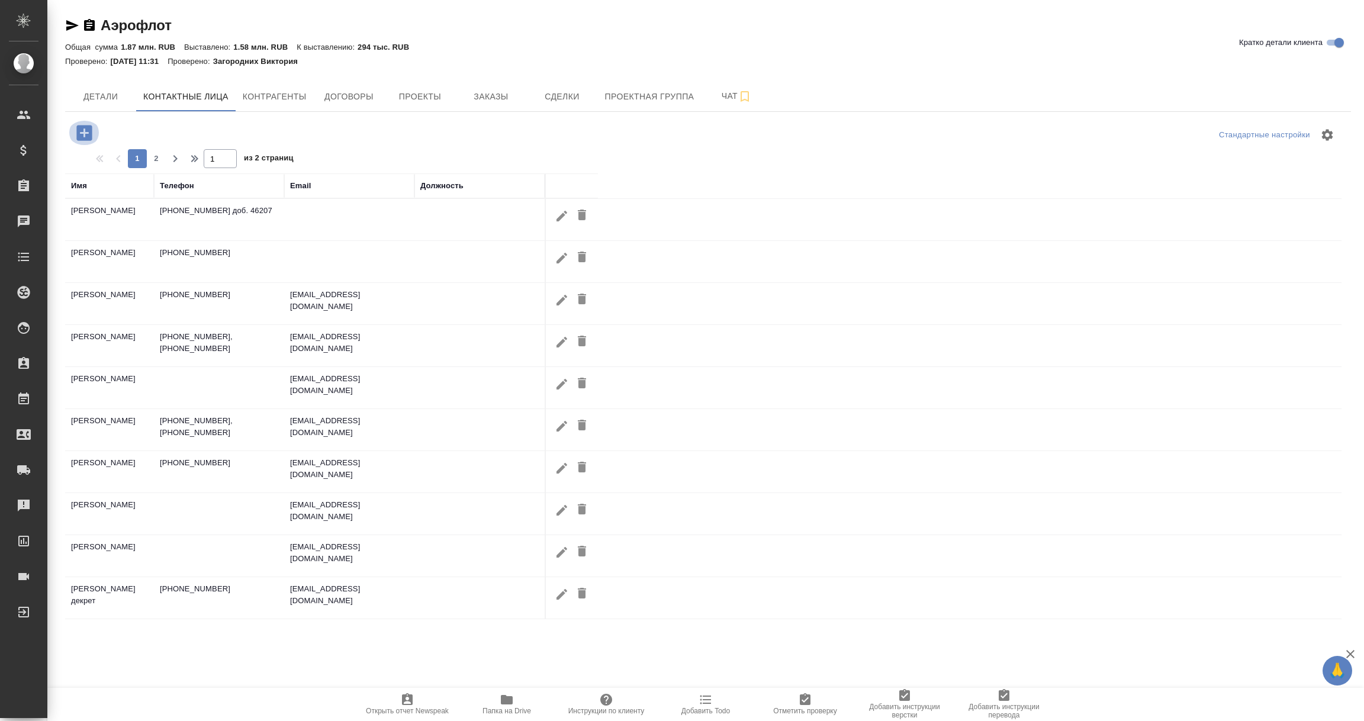
click at [83, 136] on icon "button" at bounding box center [83, 132] width 15 height 15
click at [91, 132] on icon "button" at bounding box center [83, 132] width 15 height 15
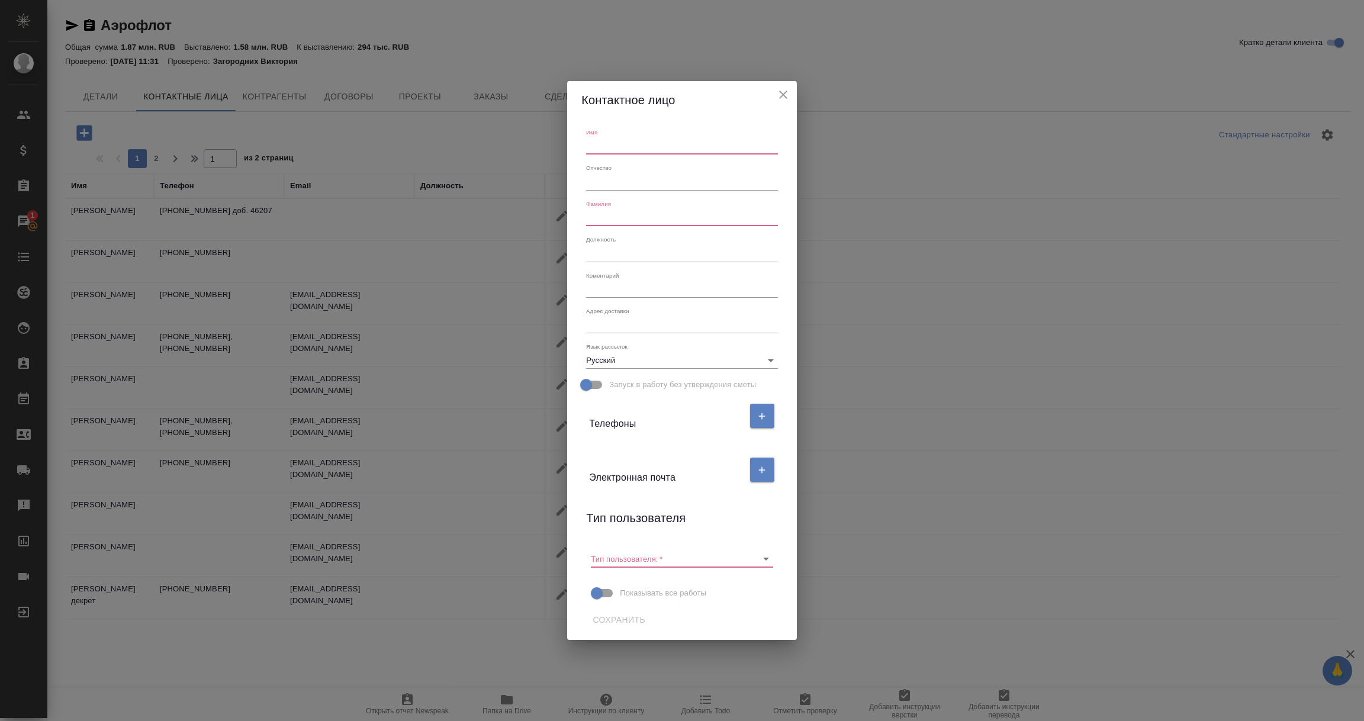
click at [600, 143] on input "text" at bounding box center [681, 146] width 191 height 17
type input "Татьяна"
click at [599, 182] on input "text" at bounding box center [681, 181] width 191 height 17
click at [599, 182] on input "Передать документы курьеру" at bounding box center [681, 181] width 191 height 17
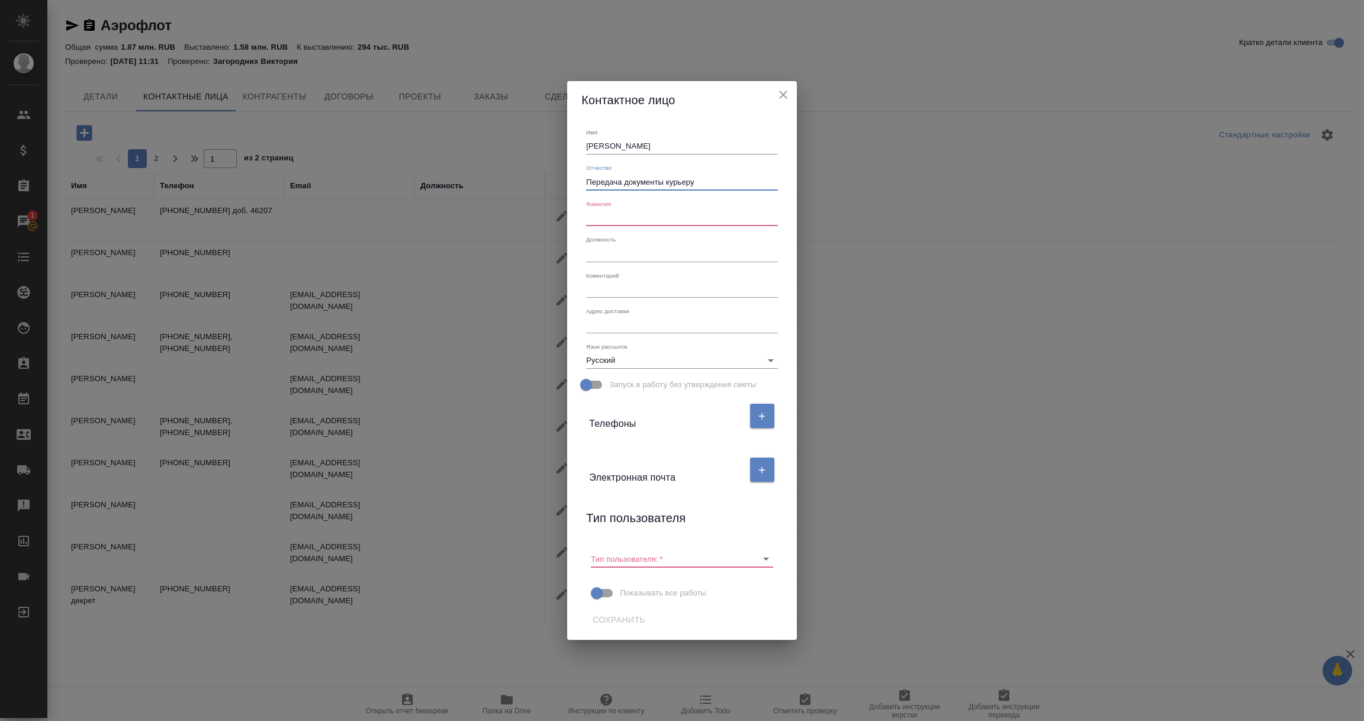
drag, startPoint x: 697, startPoint y: 175, endPoint x: 713, endPoint y: 182, distance: 16.7
click at [698, 175] on input "Передача документы курьеру" at bounding box center [681, 181] width 191 height 17
drag, startPoint x: 693, startPoint y: 182, endPoint x: 537, endPoint y: 182, distance: 156.3
click at [537, 182] on div "Контактное лицо Имя Татьяна Отчество Передача документы курьеру / Фамилия Должн…" at bounding box center [682, 360] width 1364 height 721
type input "Ресепшен /"
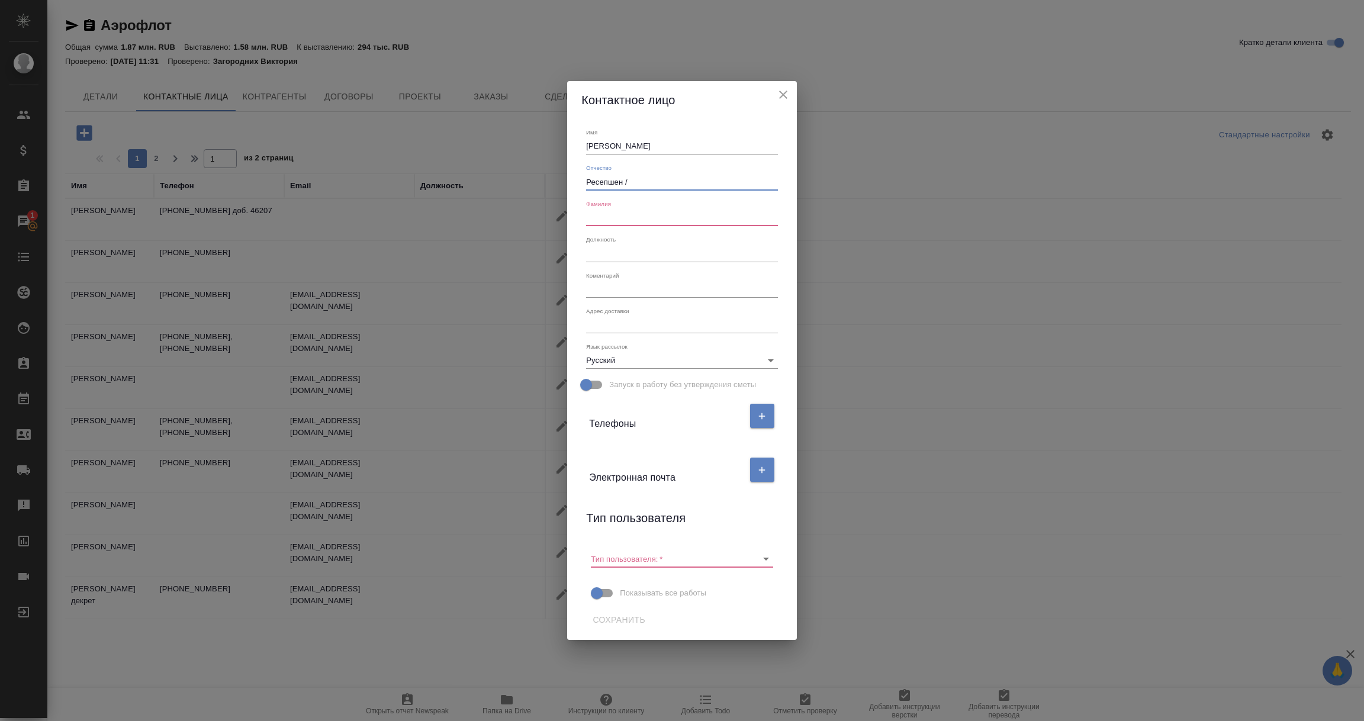
drag, startPoint x: 645, startPoint y: 187, endPoint x: 532, endPoint y: 190, distance: 113.7
click at [532, 190] on div "Контактное лицо Имя Татьяна Отчество Ресепшен / Фамилия Должность Коментарий x …" at bounding box center [682, 360] width 1364 height 721
click at [613, 214] on input "text" at bounding box center [681, 218] width 191 height 17
paste input "Ресепшен /"
type input "Ресепшен /"
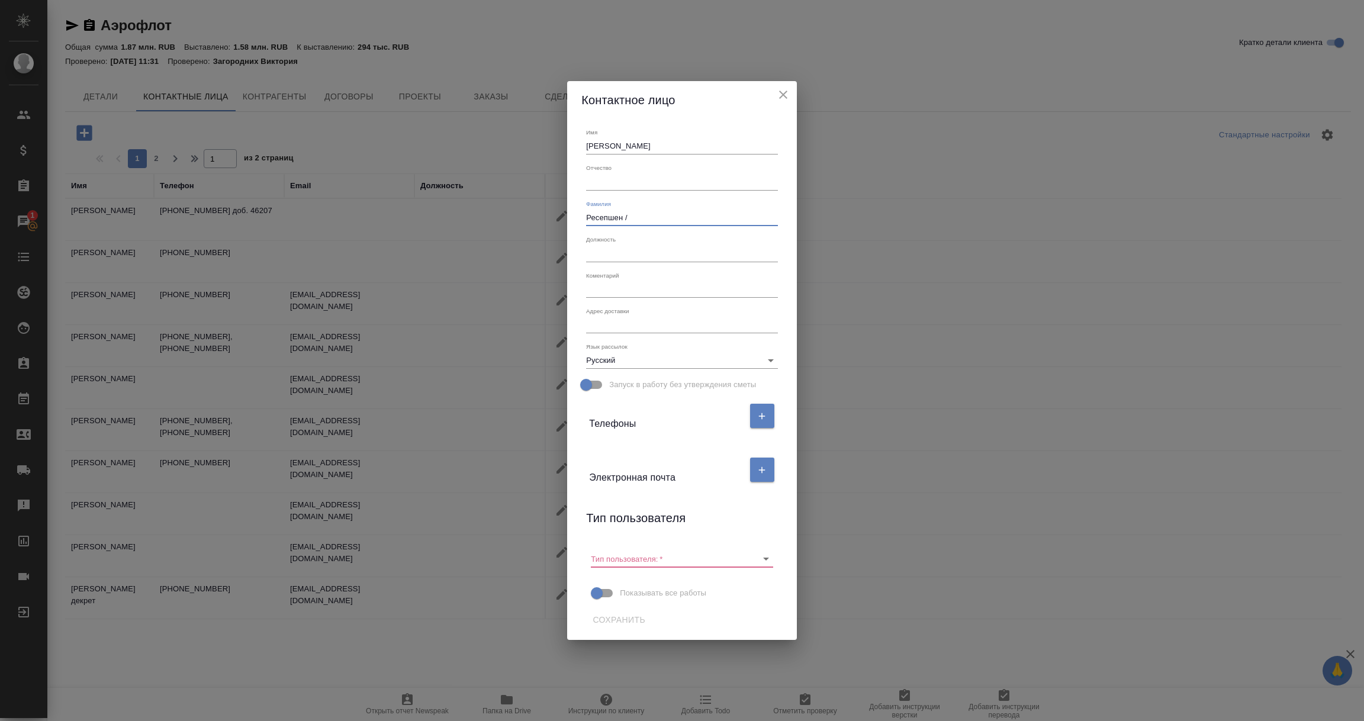
click at [564, 443] on div "Контактное лицо Имя Татьяна Отчество Фамилия Ресепшен / Должность Коментарий x …" at bounding box center [682, 360] width 1364 height 721
click at [764, 417] on icon "button" at bounding box center [762, 416] width 11 height 11
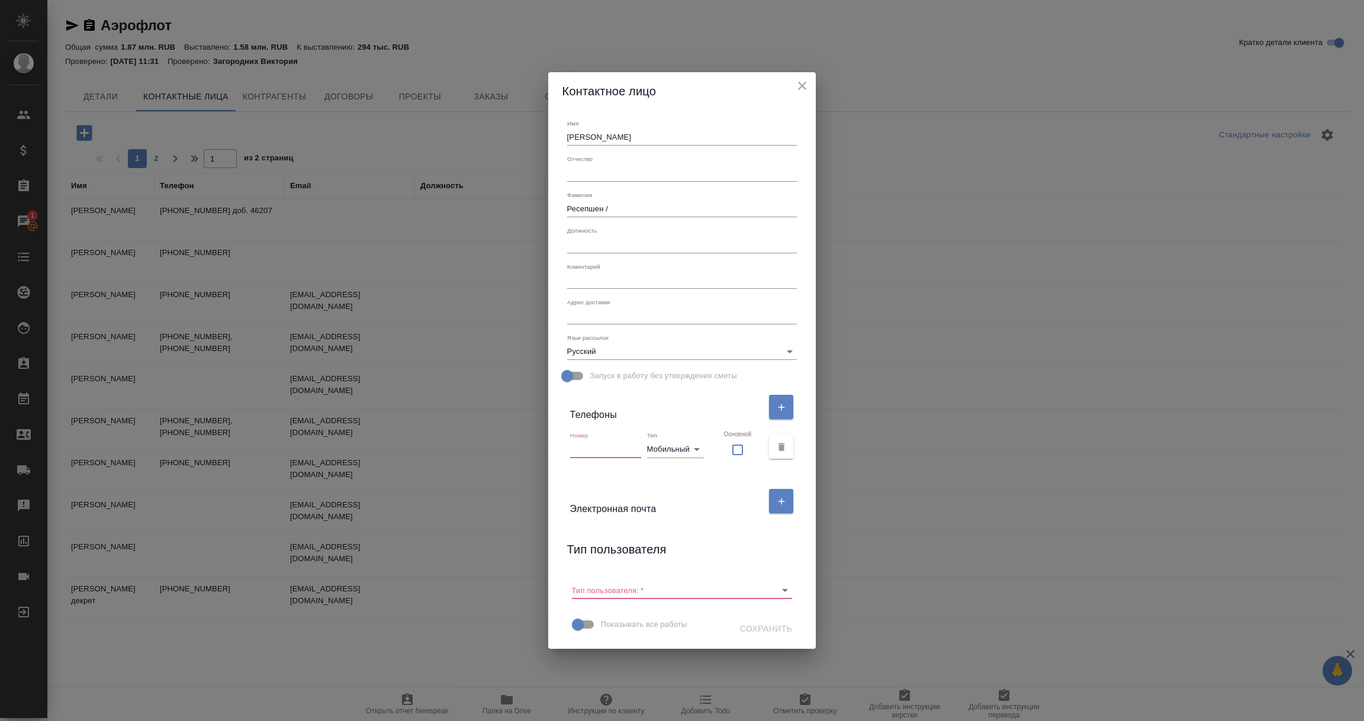
click at [607, 451] on input "text" at bounding box center [605, 449] width 71 height 17
paste input "+7 916 514 85 95"
click at [778, 591] on icon "Open" at bounding box center [785, 590] width 14 height 14
type input "+7 916 514 85 95"
click at [637, 613] on p "Пользователь" at bounding box center [619, 615] width 51 height 12
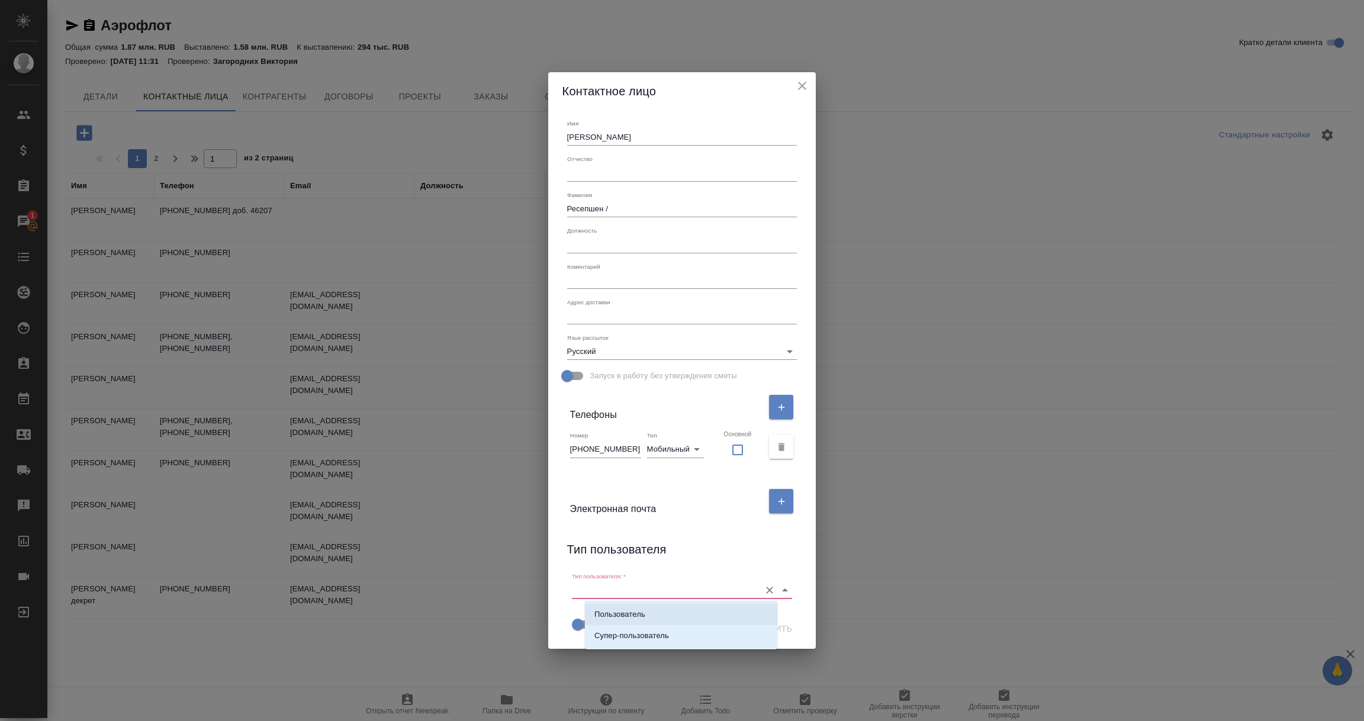
type input "Пользователь"
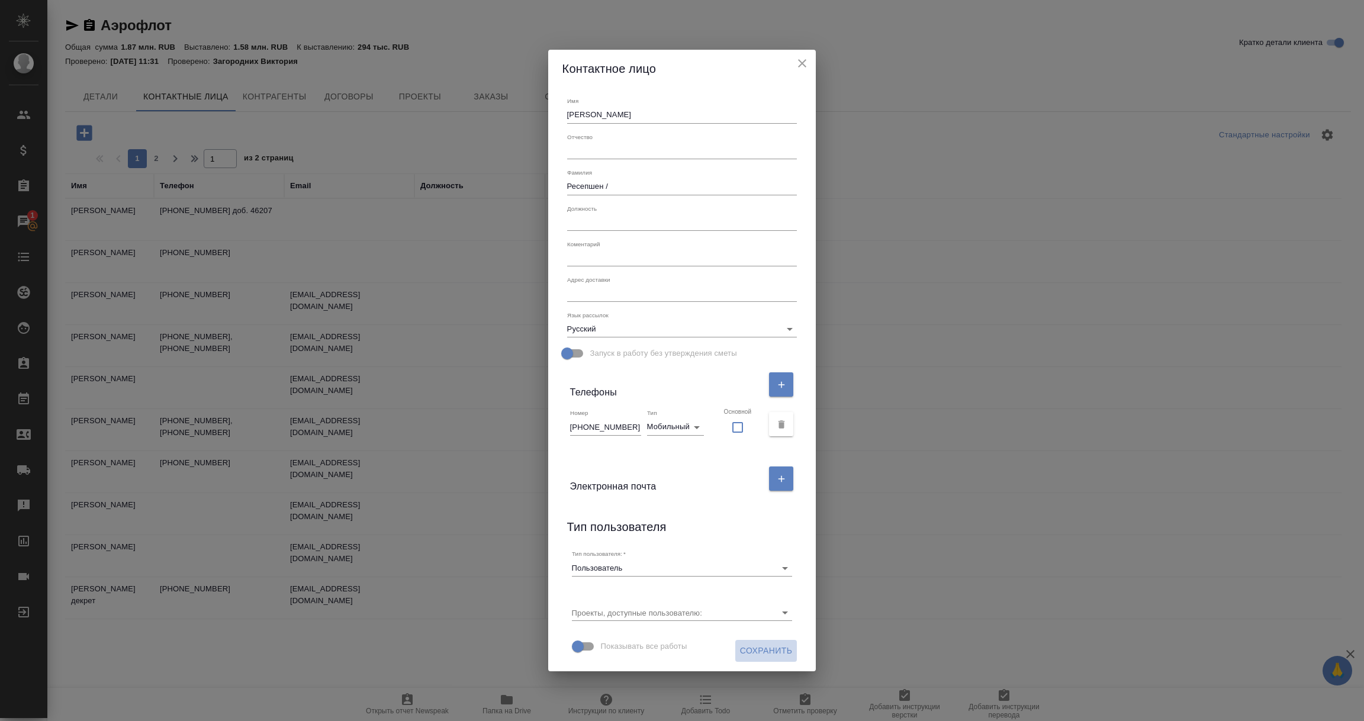
click at [747, 648] on span "Сохранить" at bounding box center [766, 651] width 53 height 15
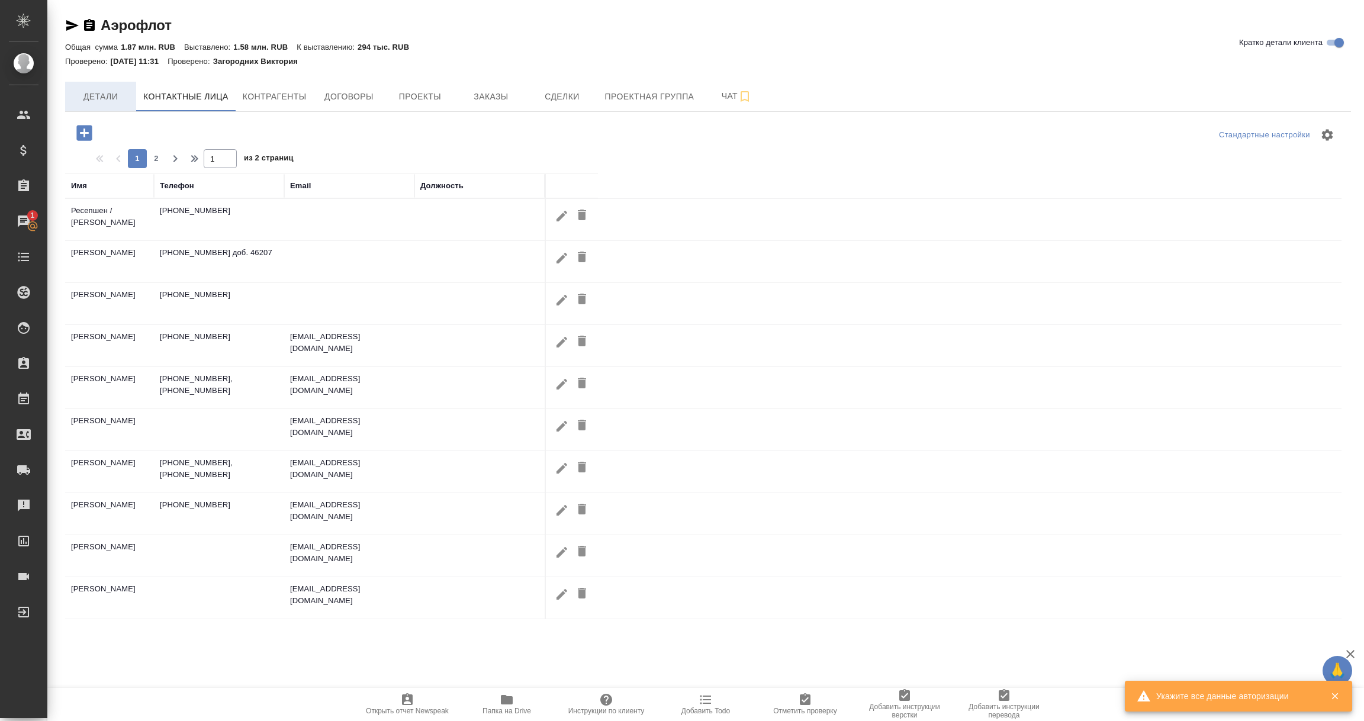
click at [83, 85] on button "Детали" at bounding box center [100, 97] width 71 height 30
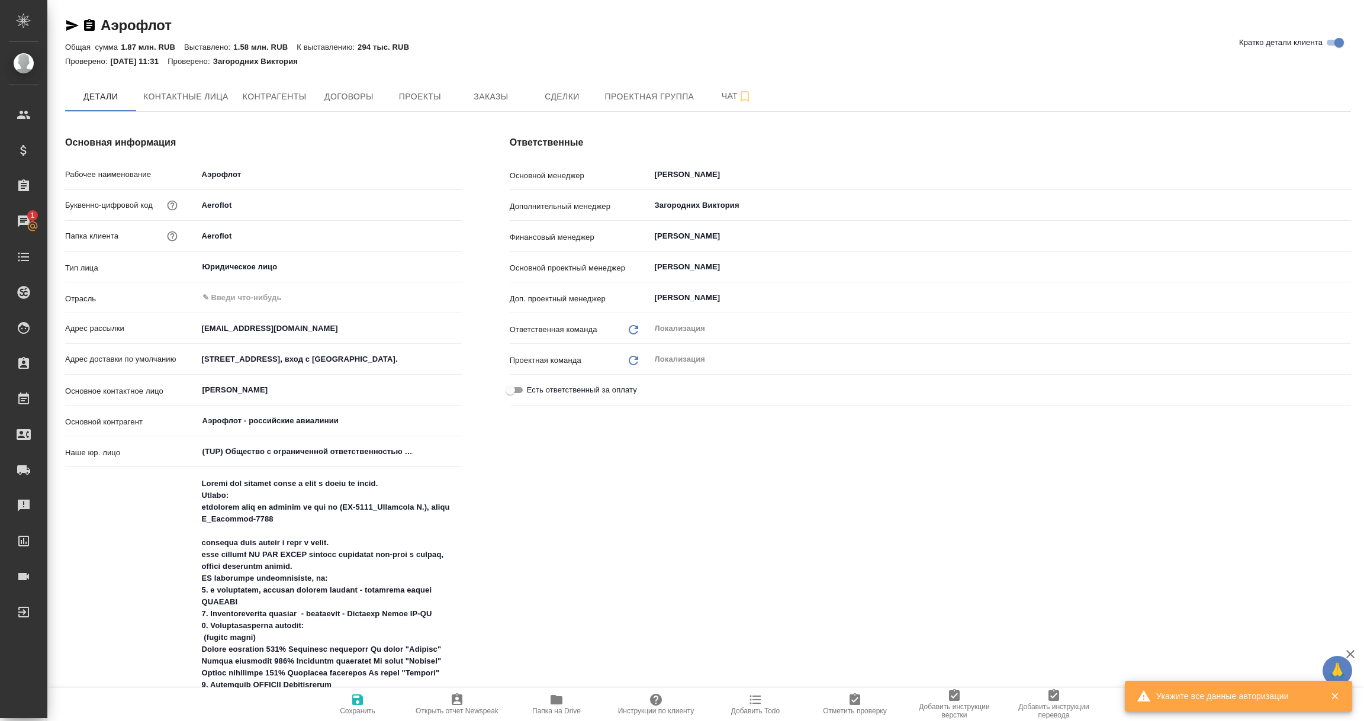
type textarea "x"
click at [358, 699] on icon "button" at bounding box center [357, 700] width 11 height 11
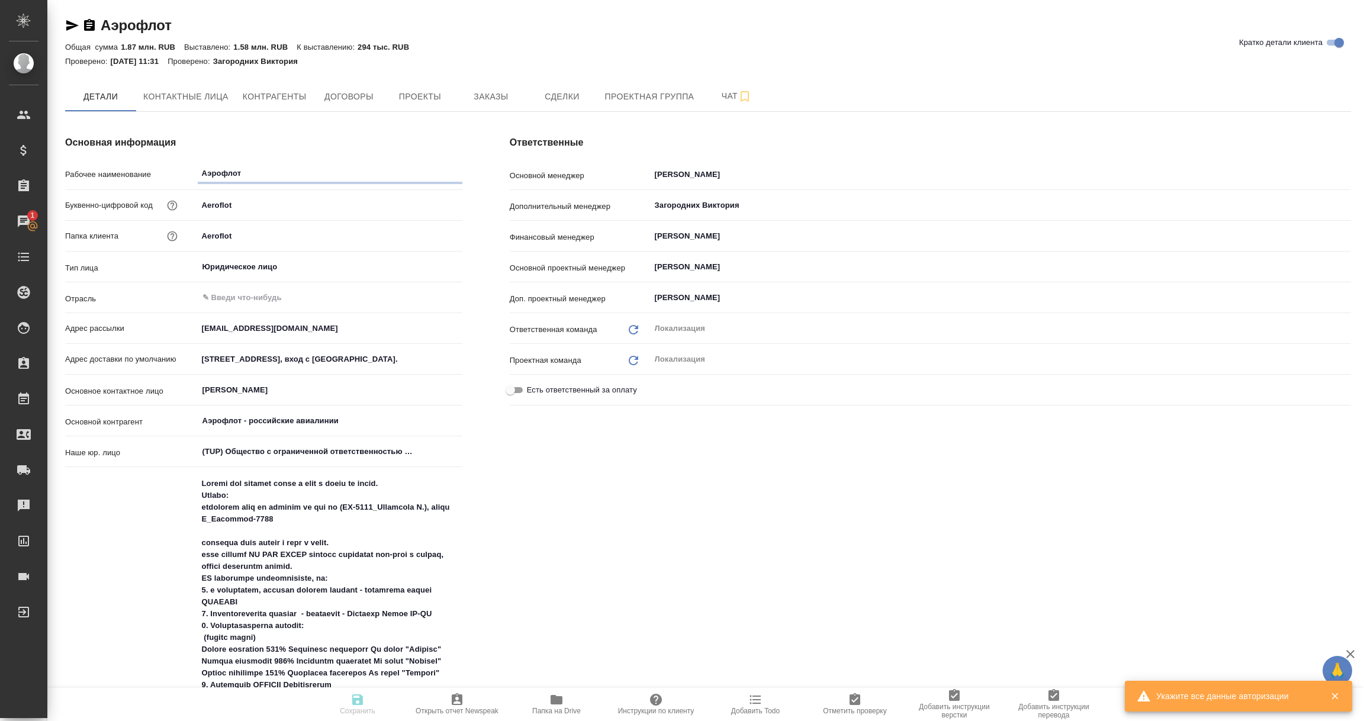
type textarea "x"
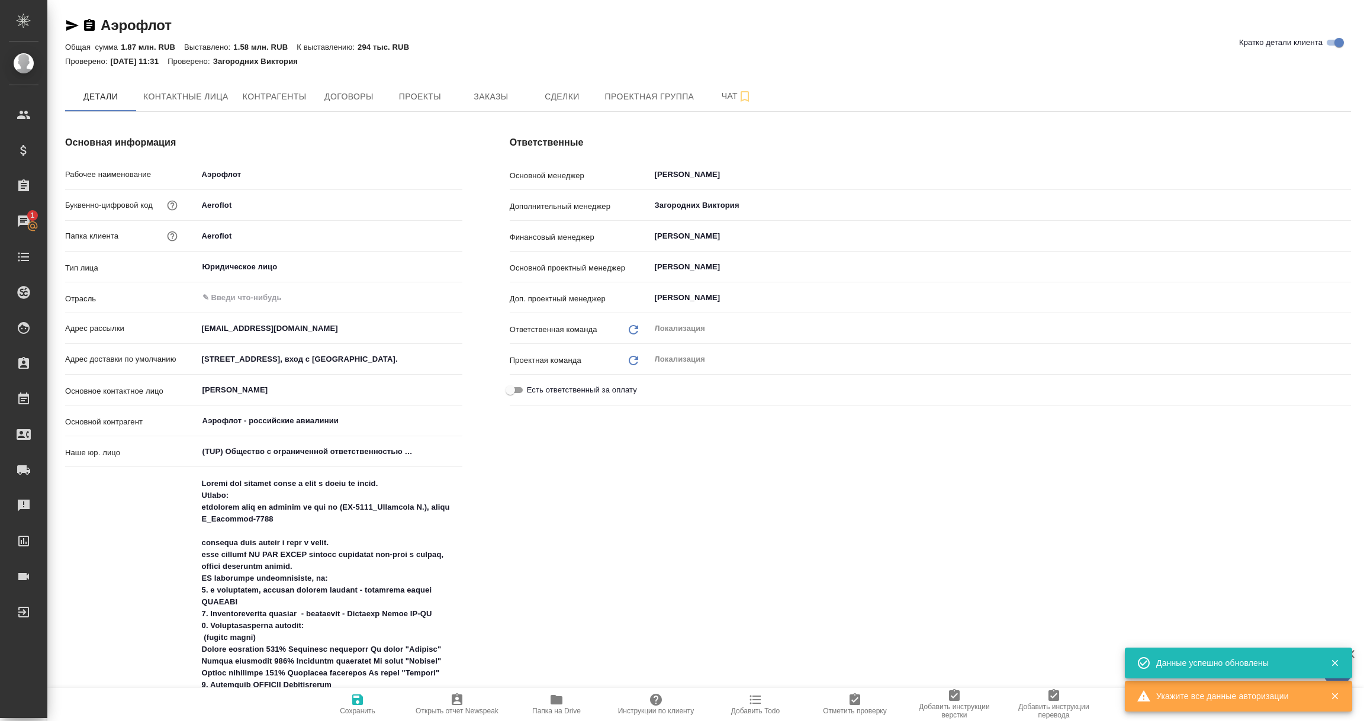
type textarea "x"
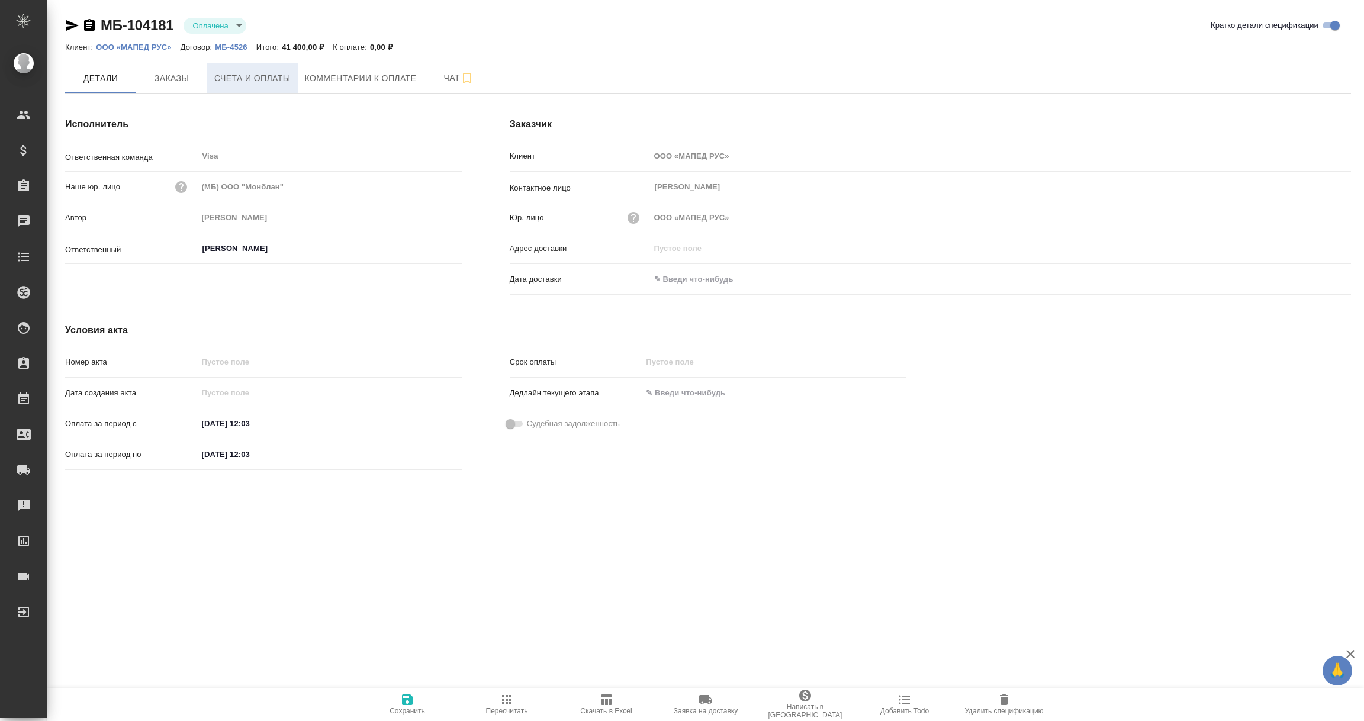
click at [242, 82] on span "Счета и оплаты" at bounding box center [252, 78] width 76 height 15
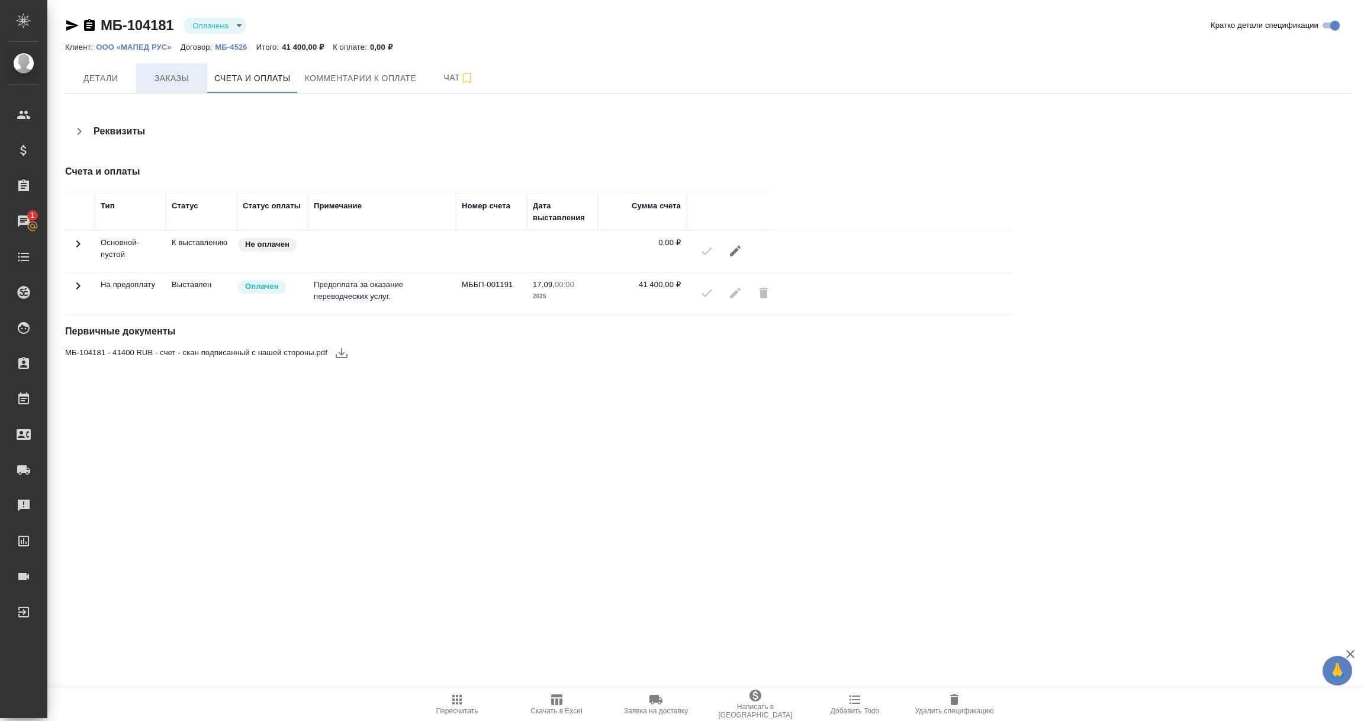
click at [162, 82] on span "Заказы" at bounding box center [171, 78] width 57 height 15
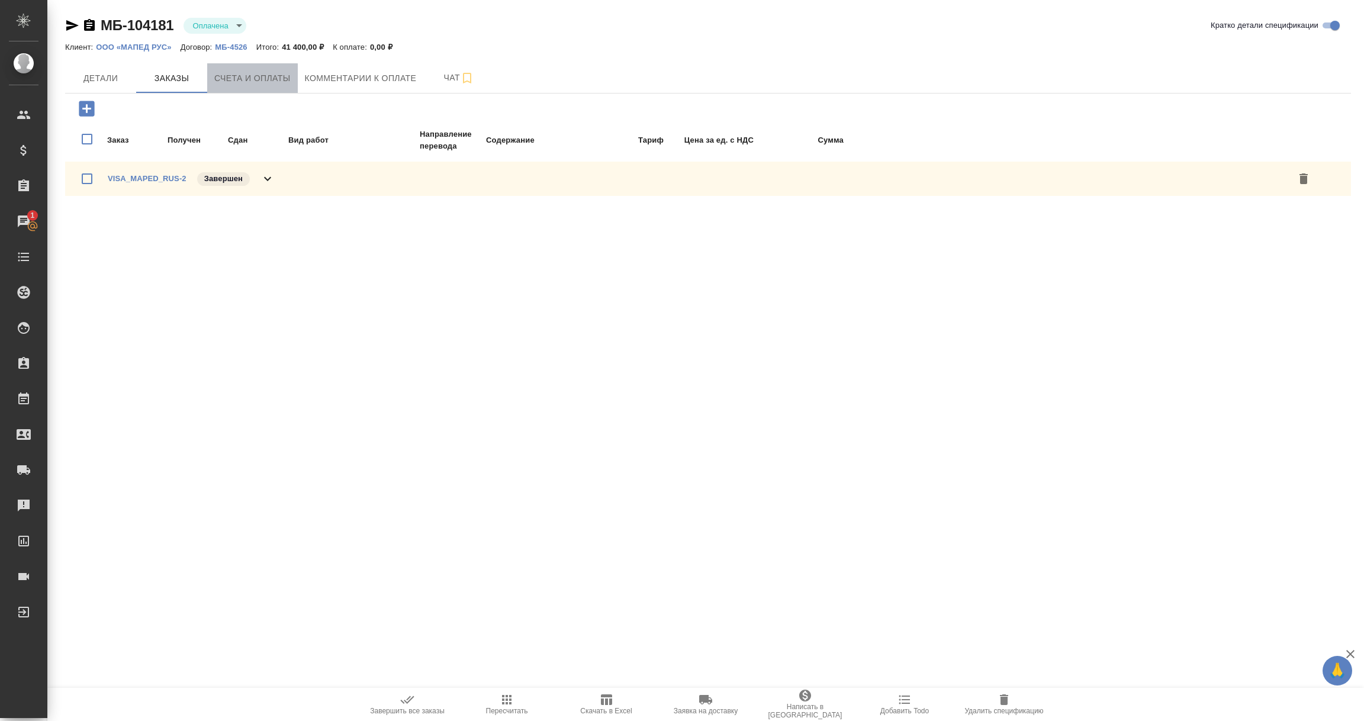
click at [223, 83] on span "Счета и оплаты" at bounding box center [252, 78] width 76 height 15
